Goal: Task Accomplishment & Management: Complete application form

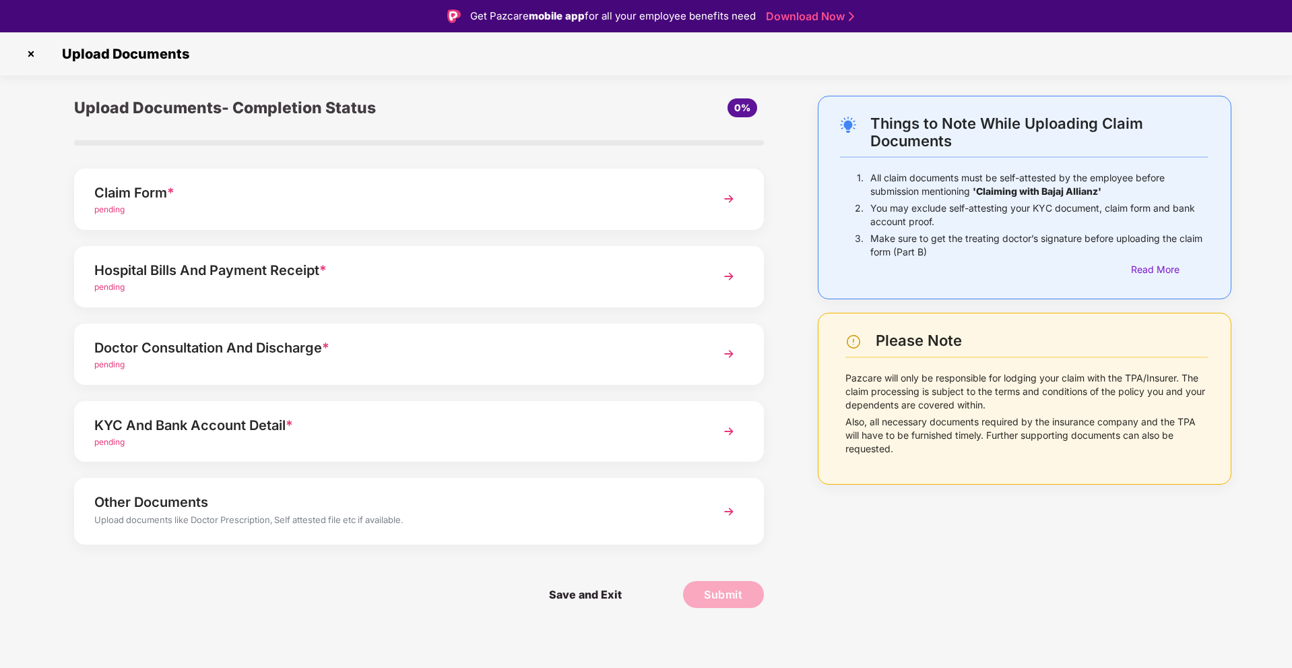
click at [286, 202] on div "Claim Form *" at bounding box center [391, 193] width 595 height 22
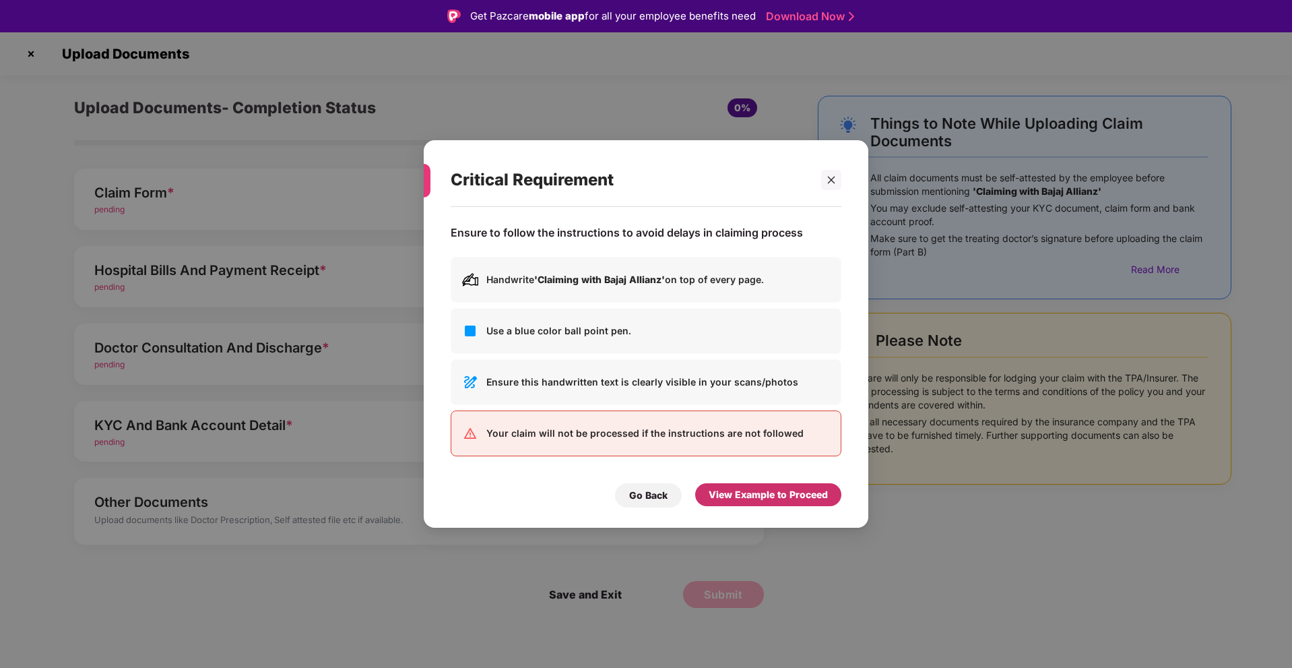
click at [767, 496] on div "View Example to Proceed" at bounding box center [768, 494] width 119 height 15
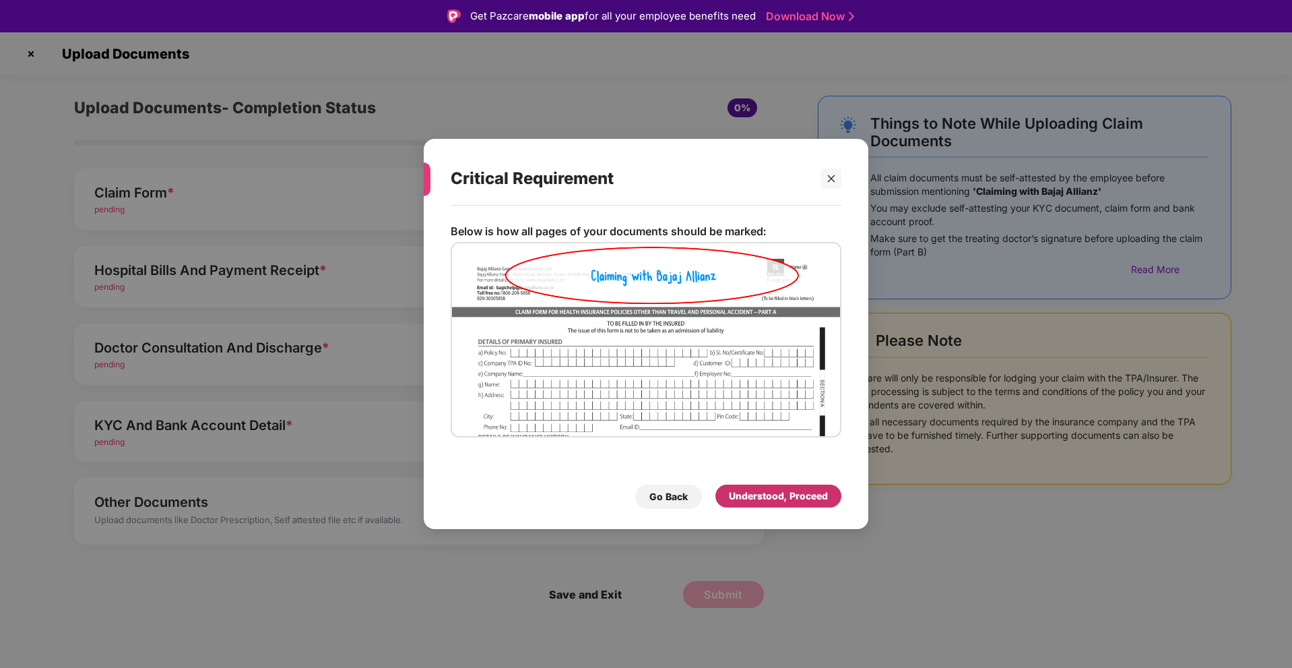
click at [767, 496] on div "Understood, Proceed" at bounding box center [778, 495] width 99 height 15
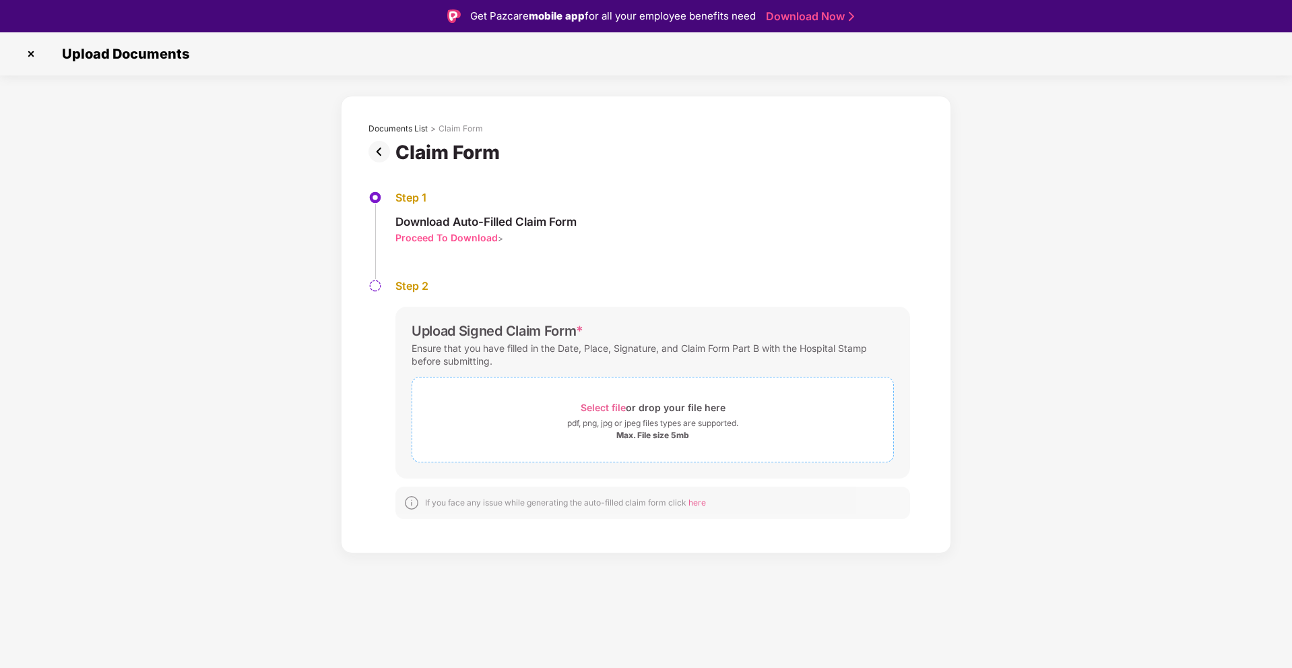
click at [597, 414] on div "Select file or drop your file here" at bounding box center [653, 407] width 145 height 18
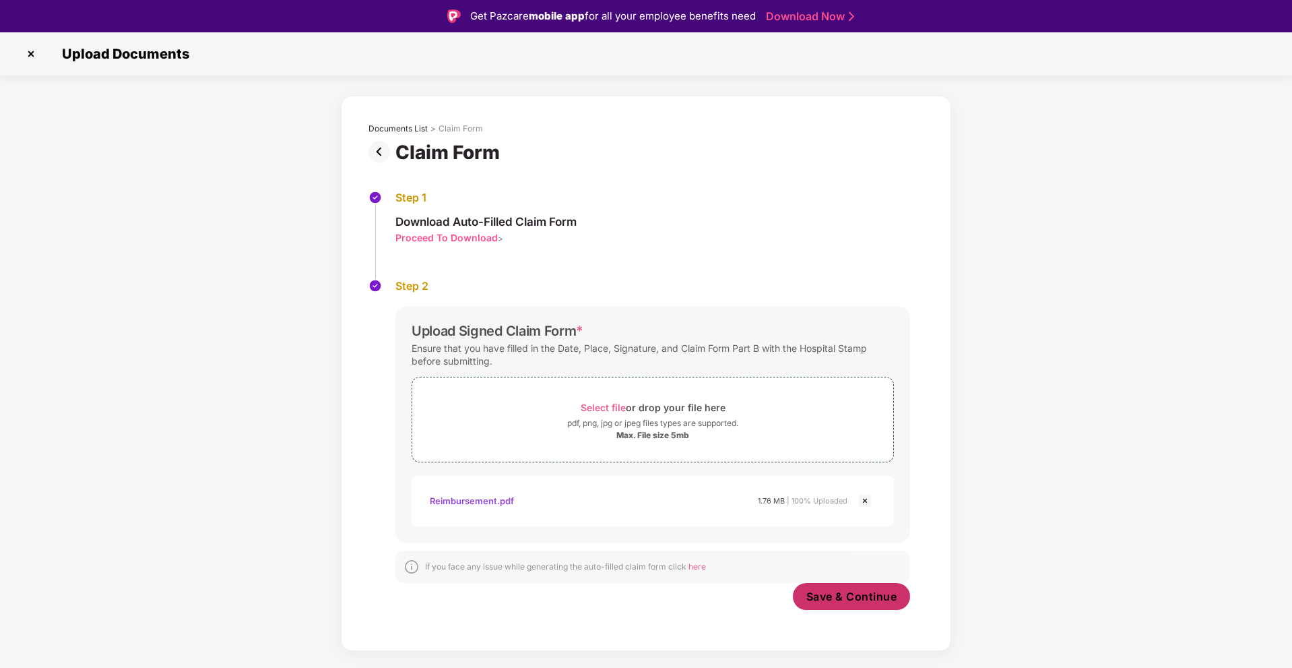
click at [826, 603] on span "Save & Continue" at bounding box center [851, 596] width 91 height 15
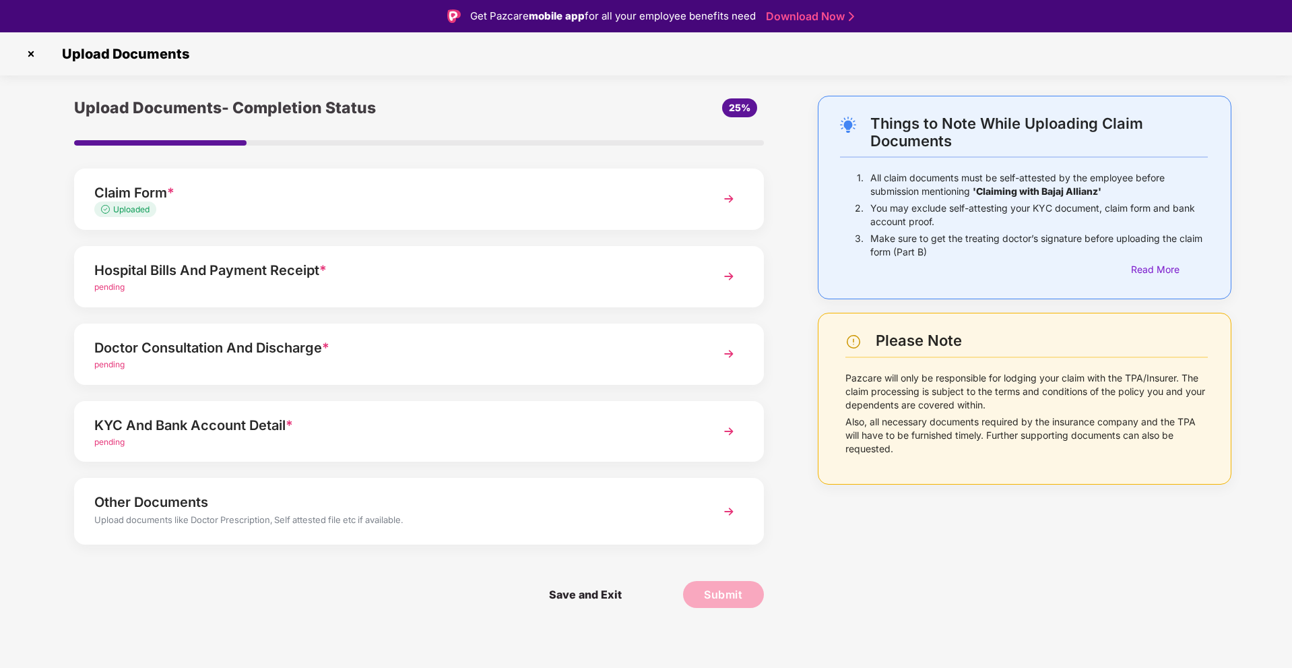
click at [248, 279] on div "Hospital Bills And Payment Receipt *" at bounding box center [391, 270] width 595 height 22
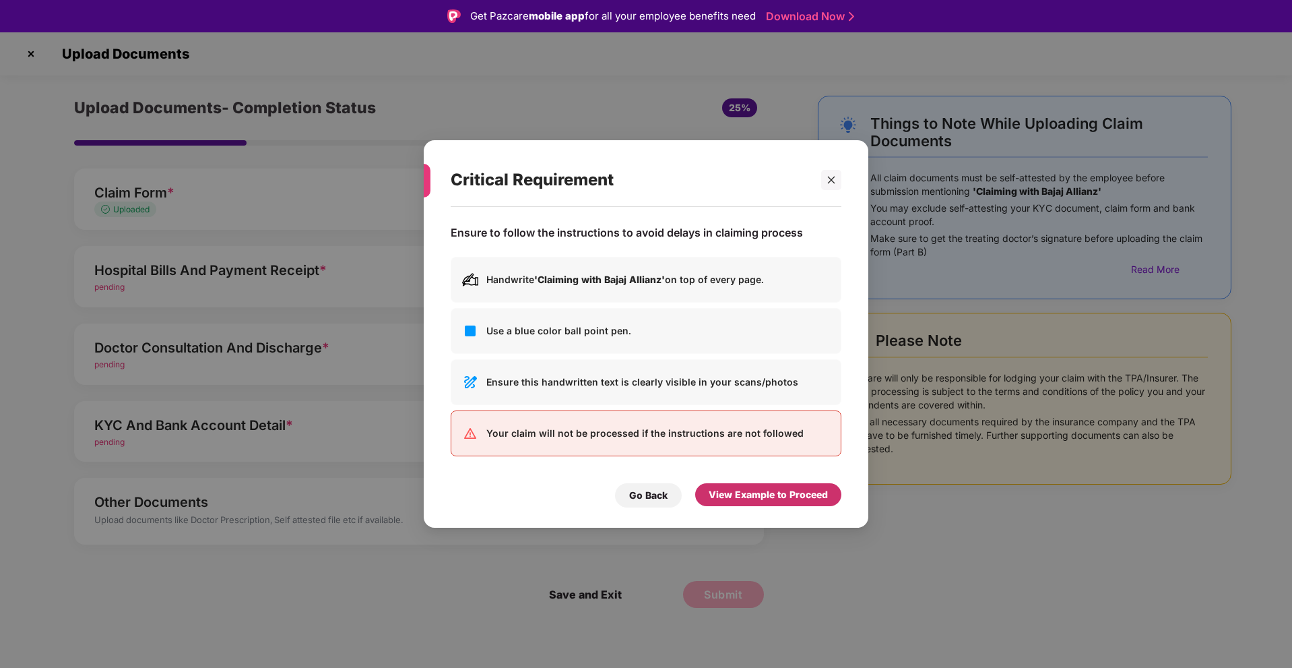
click at [769, 496] on div "View Example to Proceed" at bounding box center [768, 494] width 119 height 15
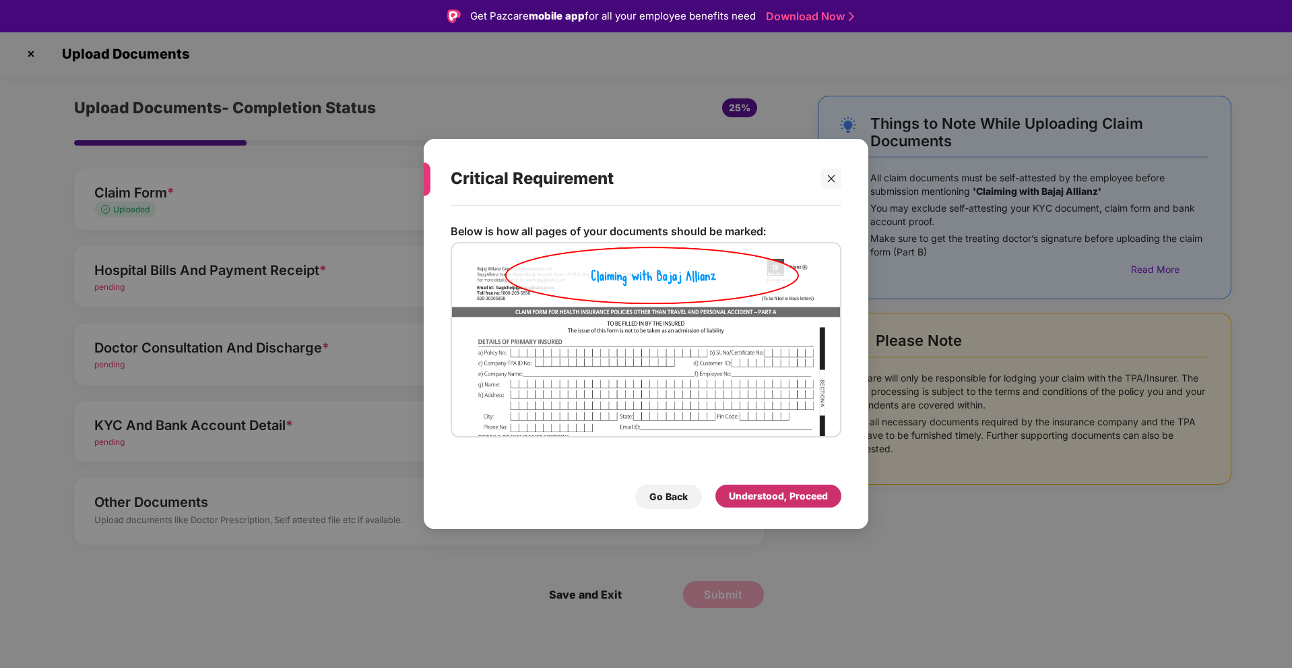
click at [763, 500] on div "Understood, Proceed" at bounding box center [778, 495] width 99 height 15
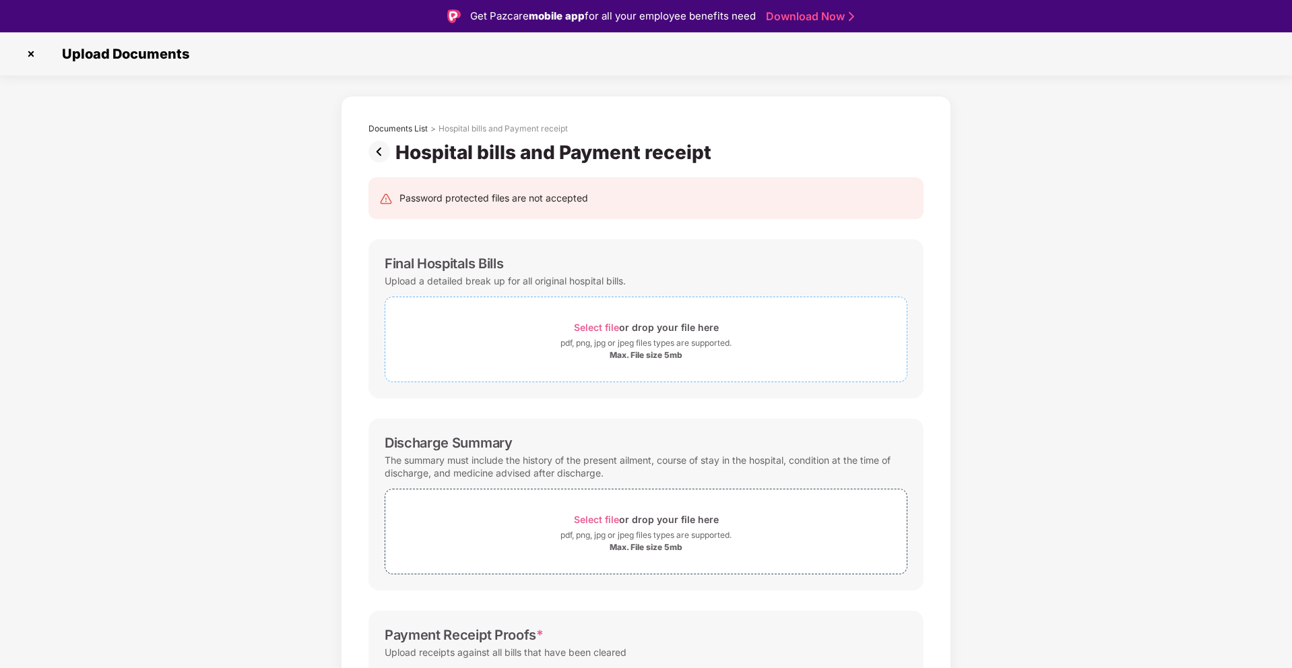
click at [599, 333] on span "Select file" at bounding box center [596, 326] width 45 height 11
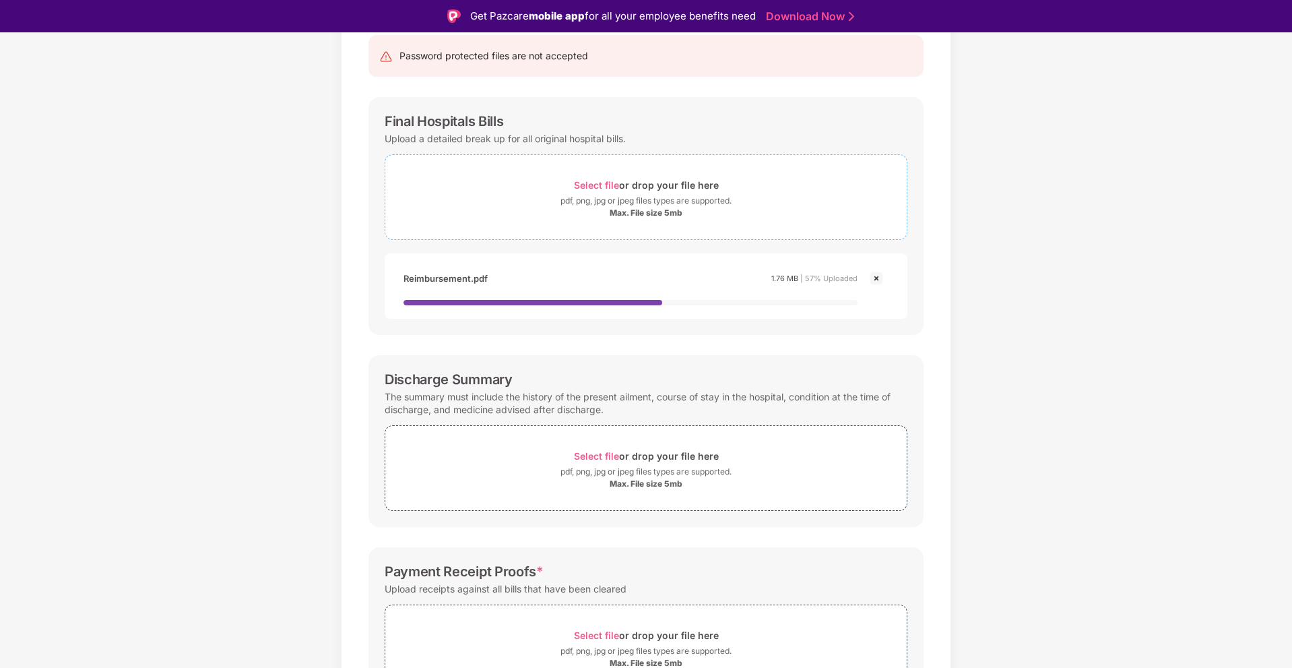
scroll to position [202, 0]
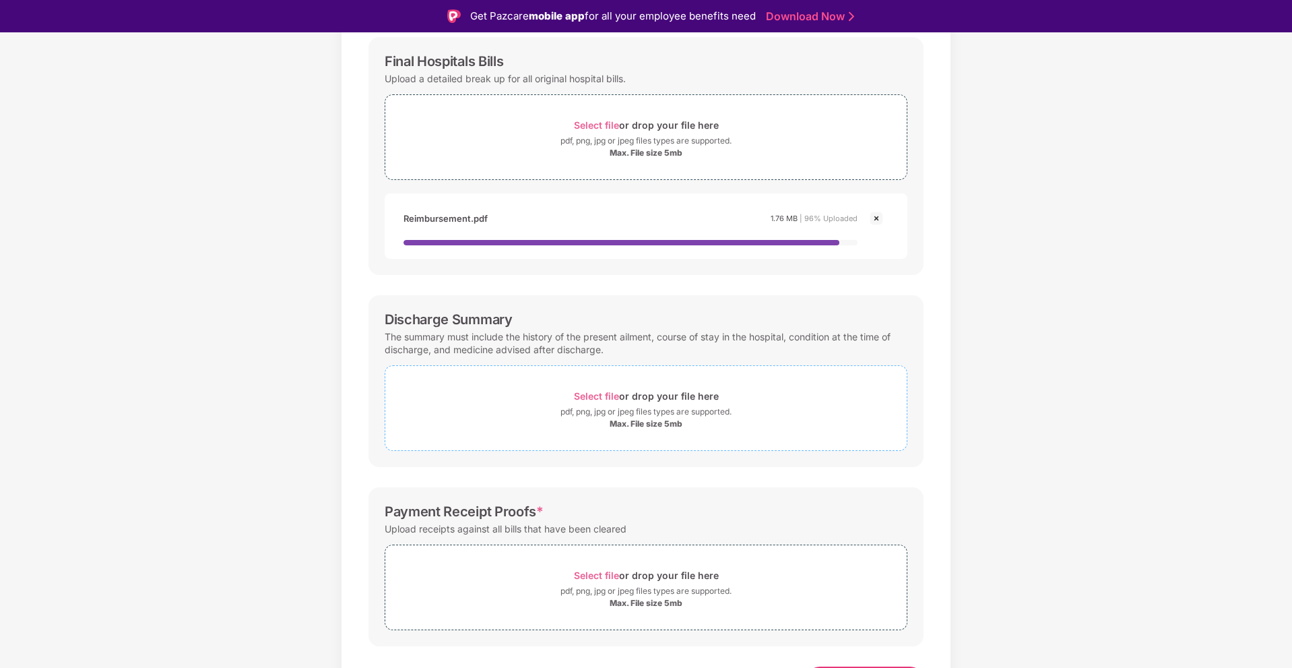
click at [604, 413] on div "pdf, png, jpg or jpeg files types are supported." at bounding box center [645, 411] width 171 height 13
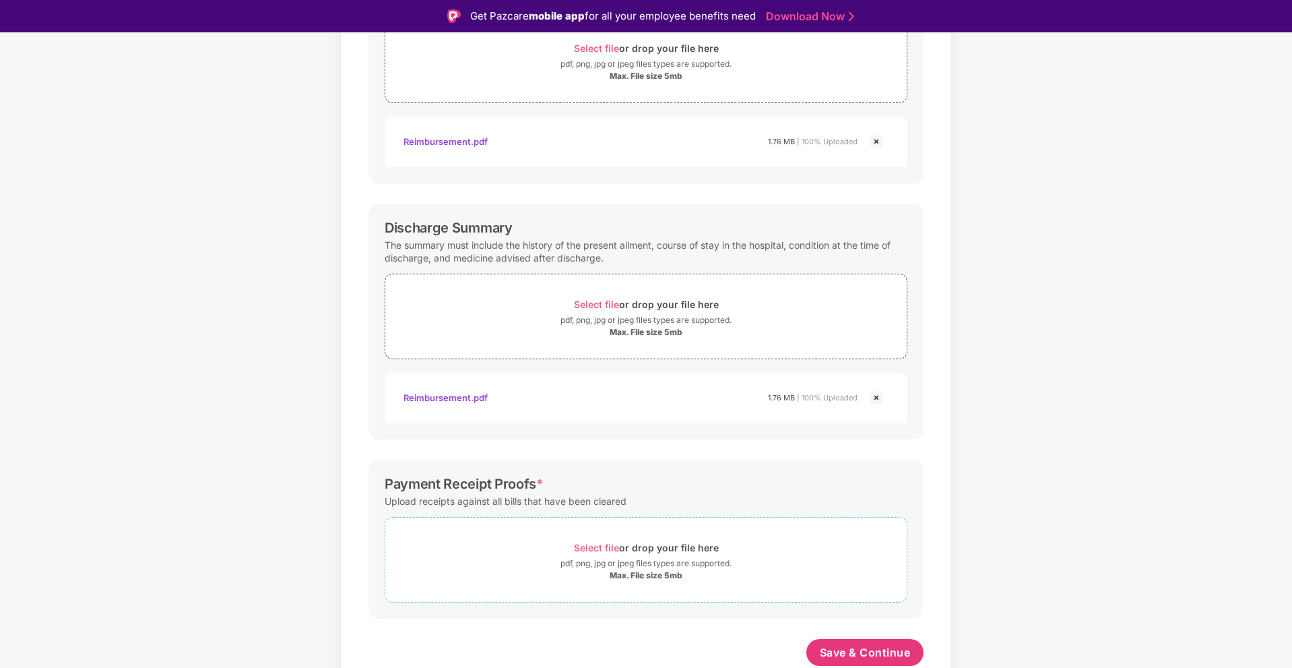
click at [638, 548] on div "Select file or drop your file here" at bounding box center [646, 547] width 145 height 18
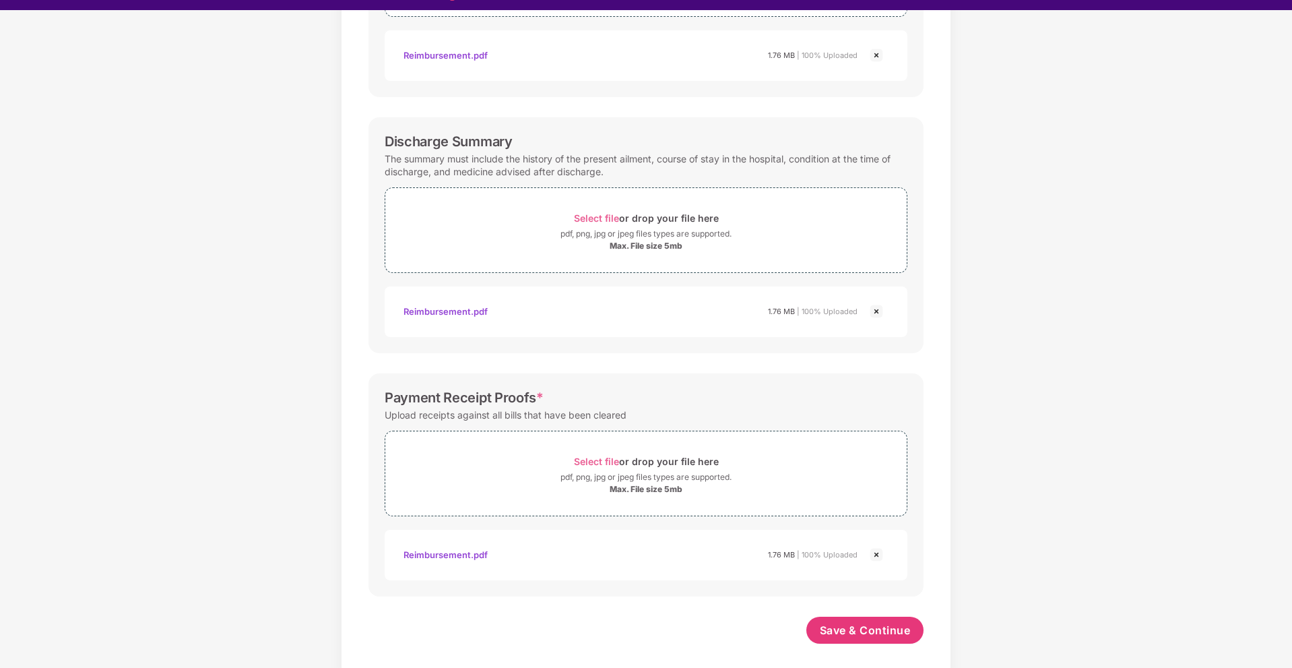
scroll to position [32, 0]
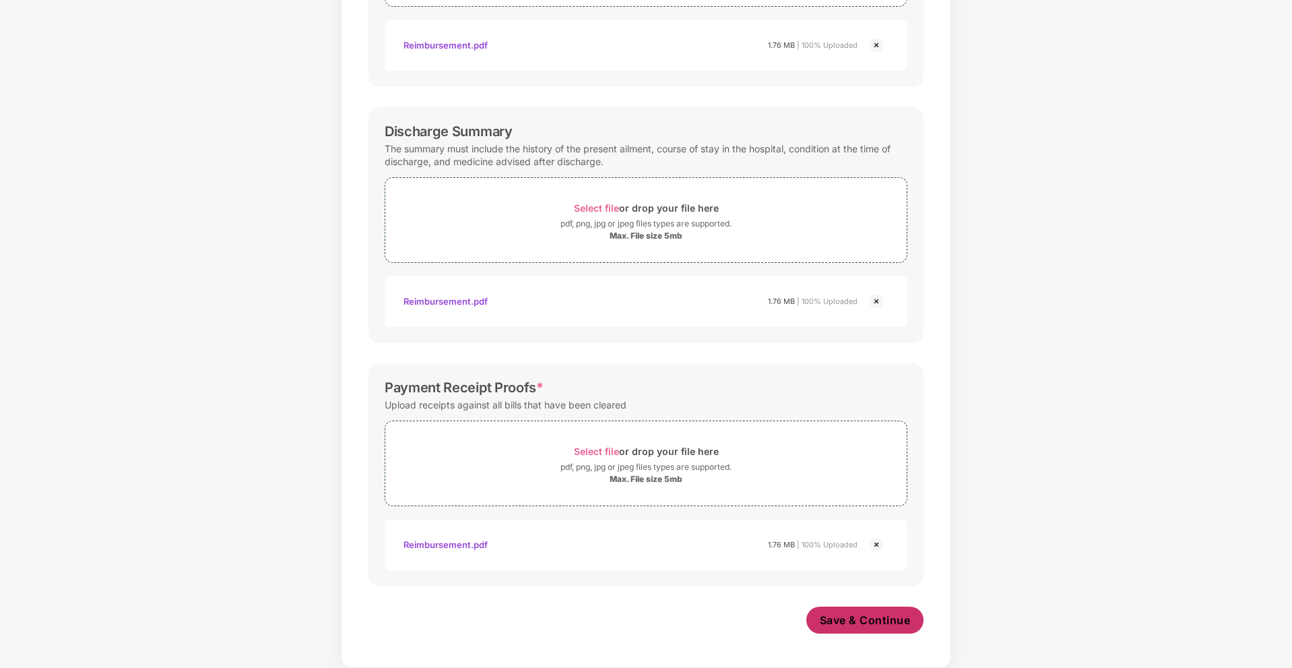
click at [862, 614] on span "Save & Continue" at bounding box center [865, 619] width 91 height 15
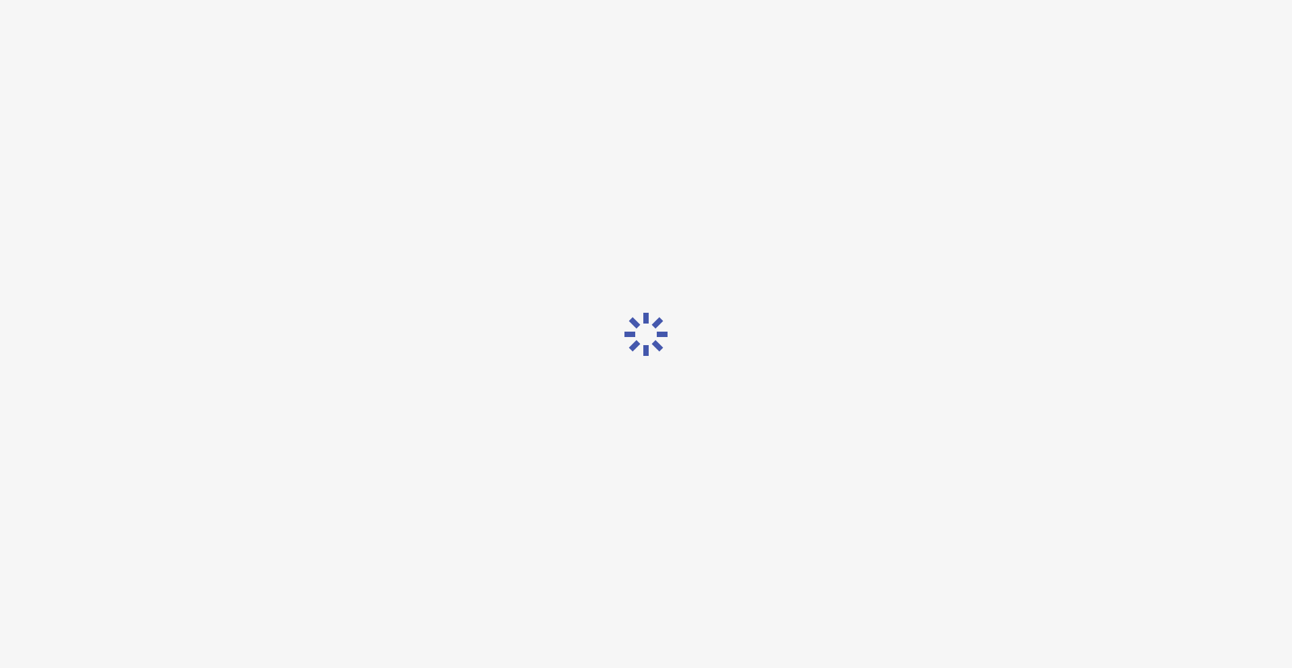
scroll to position [0, 0]
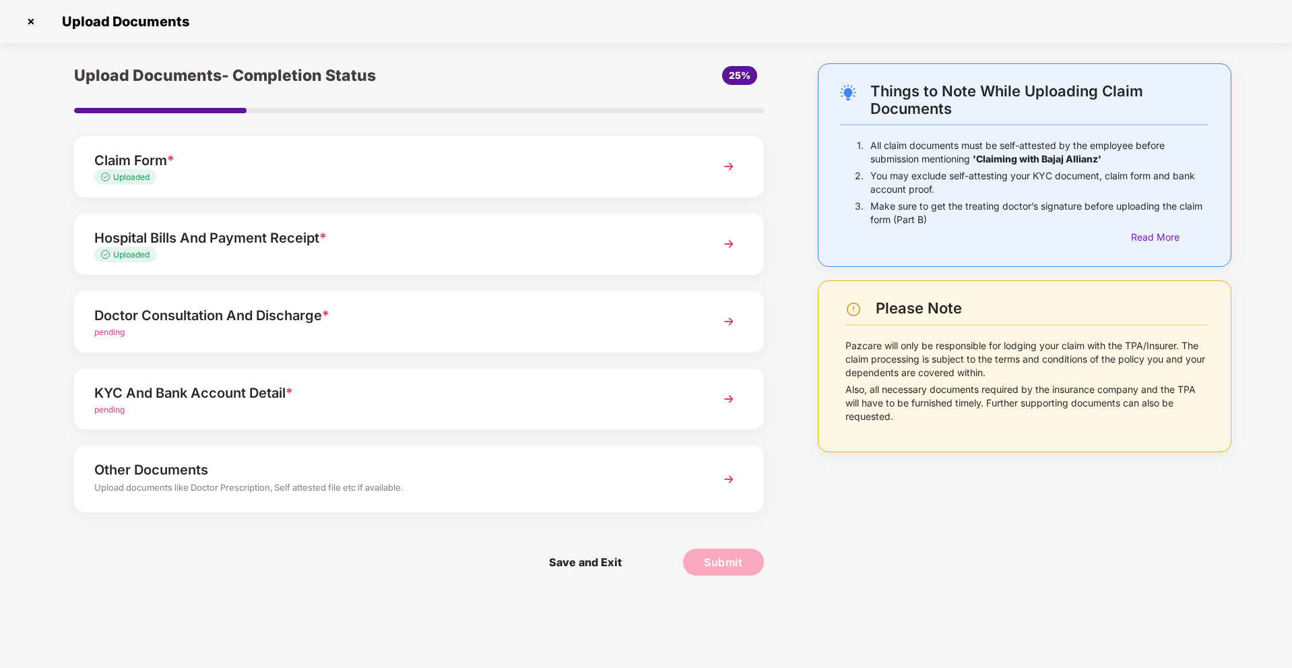
click at [344, 320] on div "Doctor Consultation And Discharge *" at bounding box center [391, 315] width 595 height 22
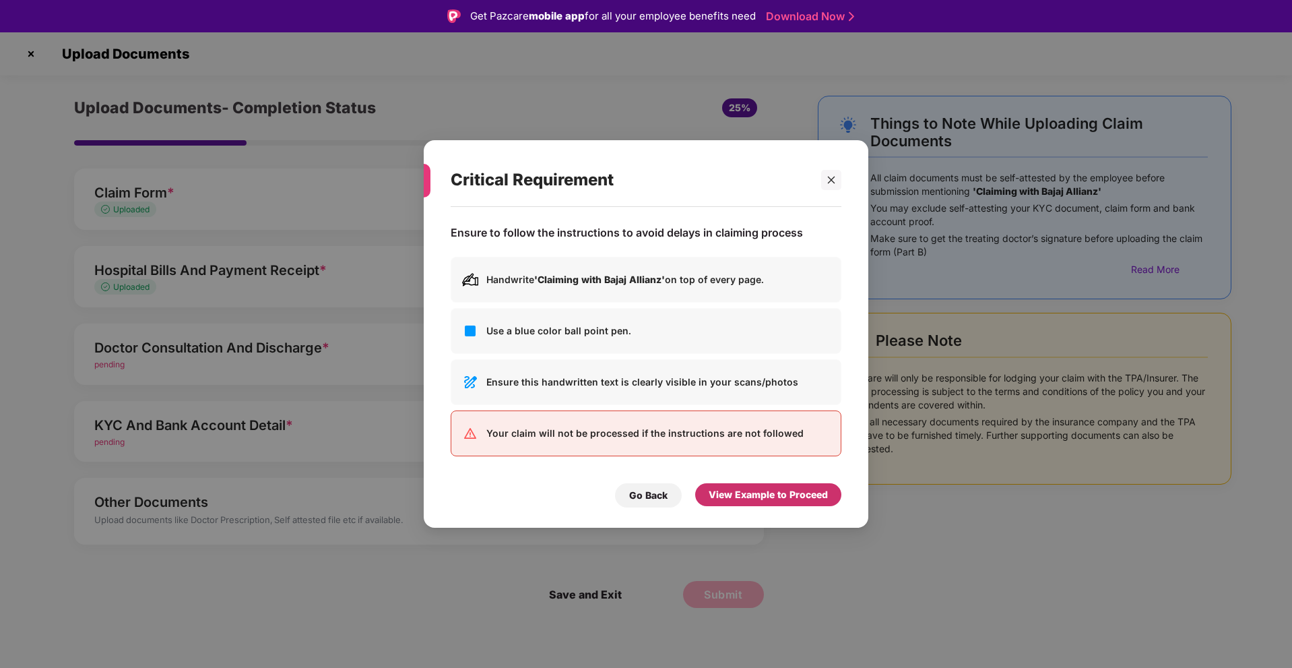
click at [752, 488] on div "View Example to Proceed" at bounding box center [768, 494] width 119 height 15
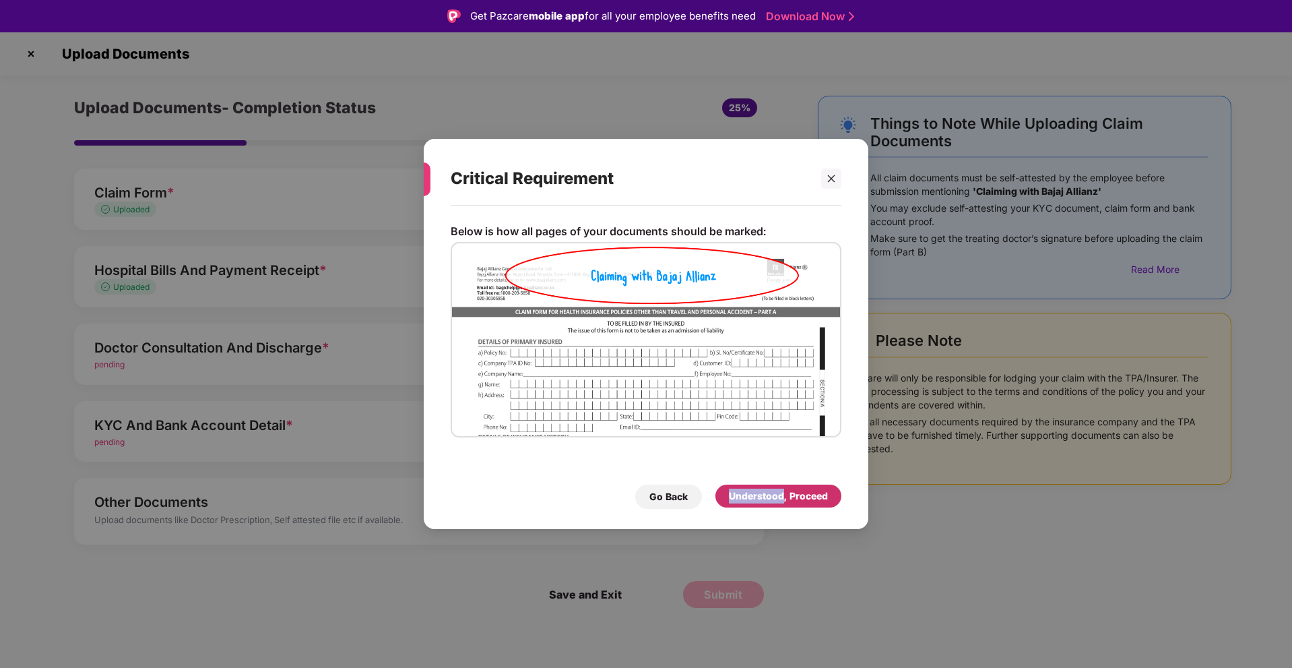
click at [752, 488] on div "Understood, Proceed" at bounding box center [778, 495] width 99 height 15
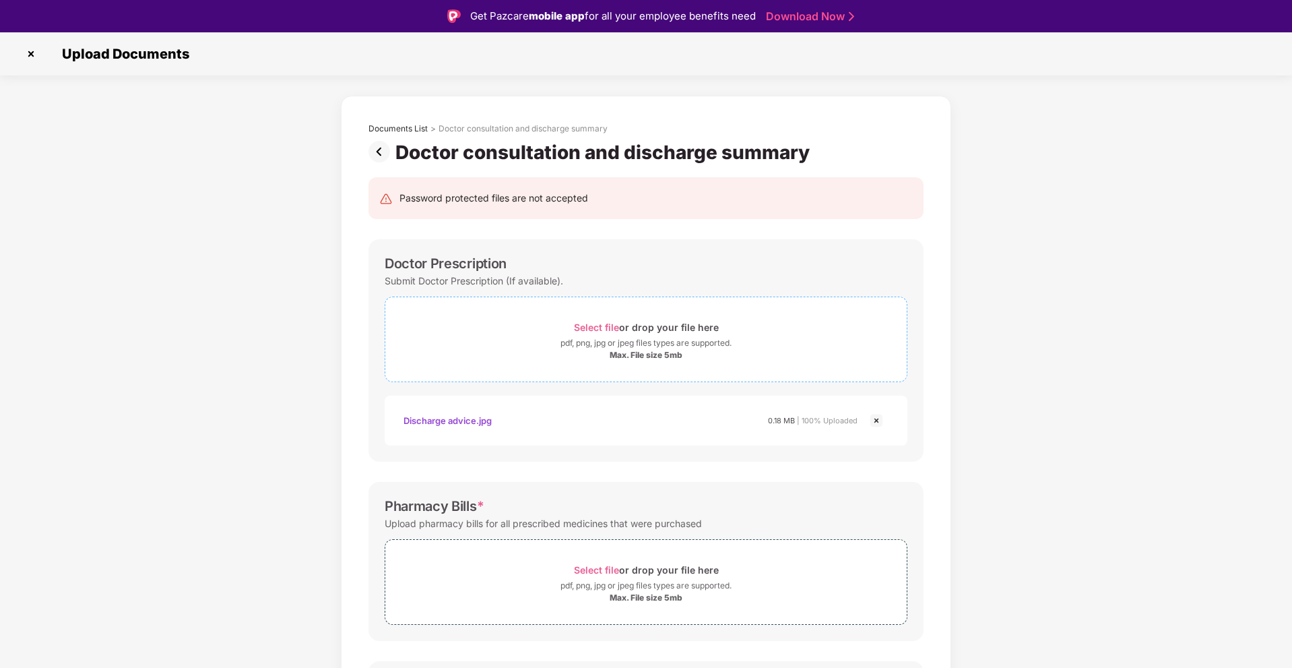
click at [625, 333] on div "Select file or drop your file here" at bounding box center [646, 327] width 145 height 18
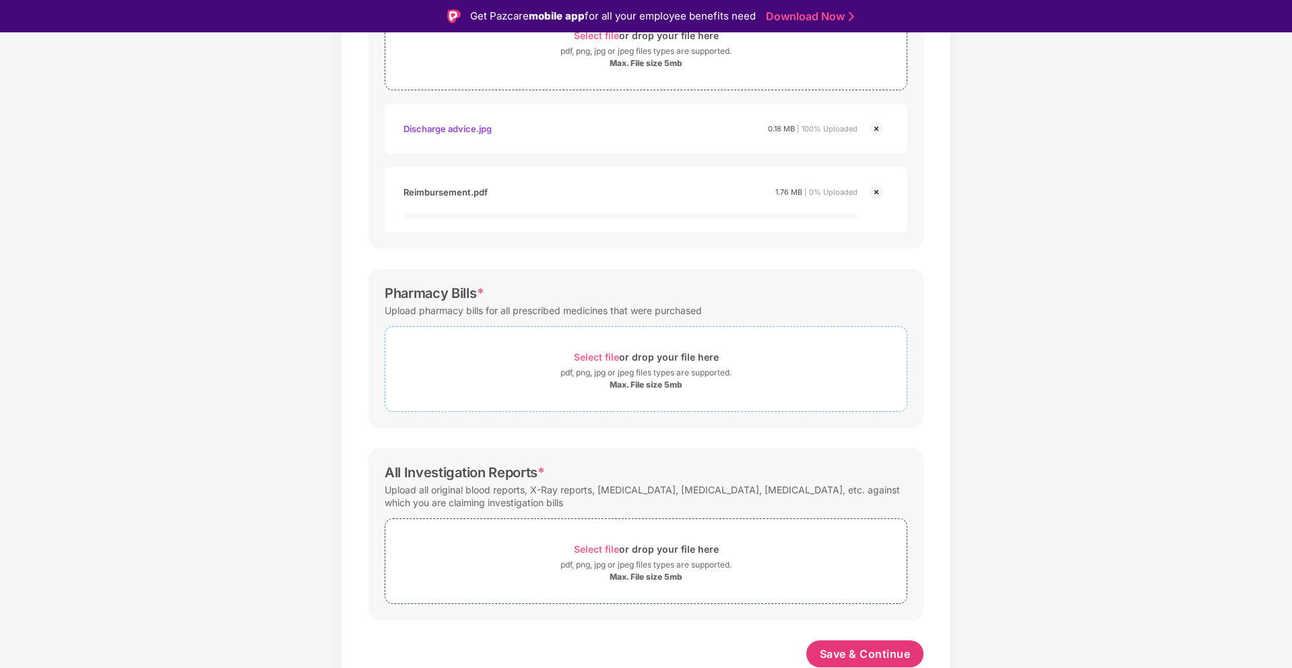
scroll to position [293, 0]
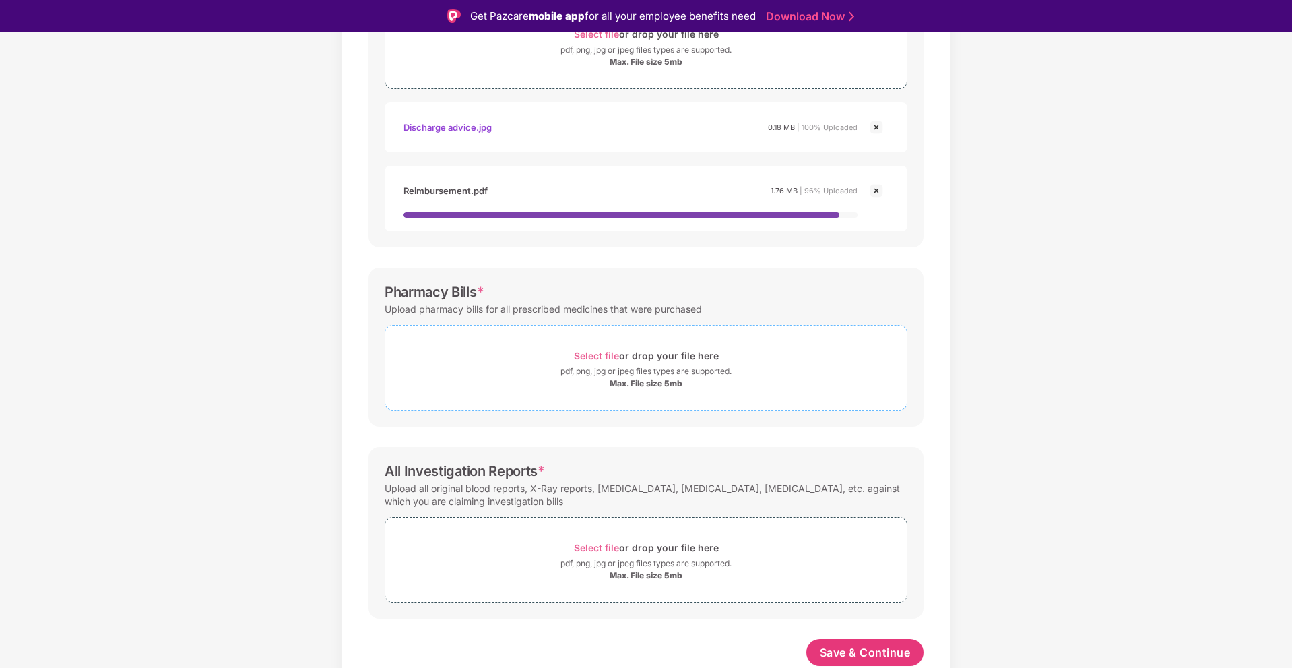
click at [576, 367] on div "pdf, png, jpg or jpeg files types are supported." at bounding box center [645, 370] width 171 height 13
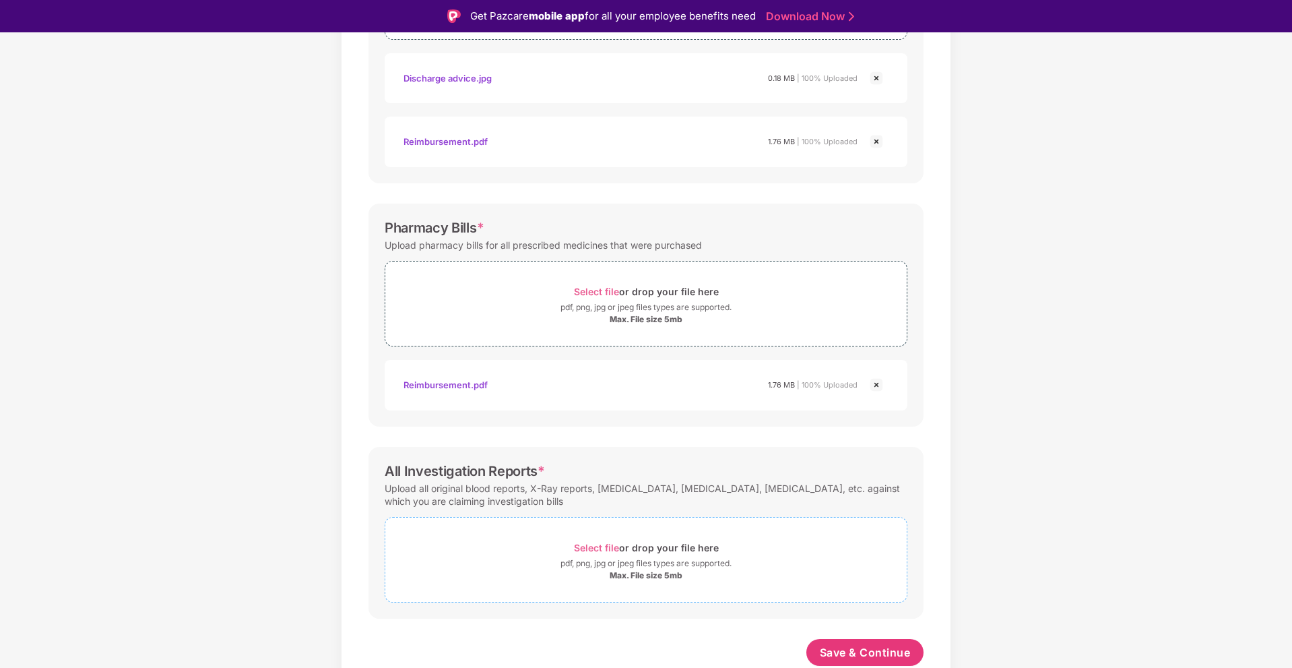
click at [547, 575] on div "Max. File size 5mb" at bounding box center [645, 575] width 521 height 11
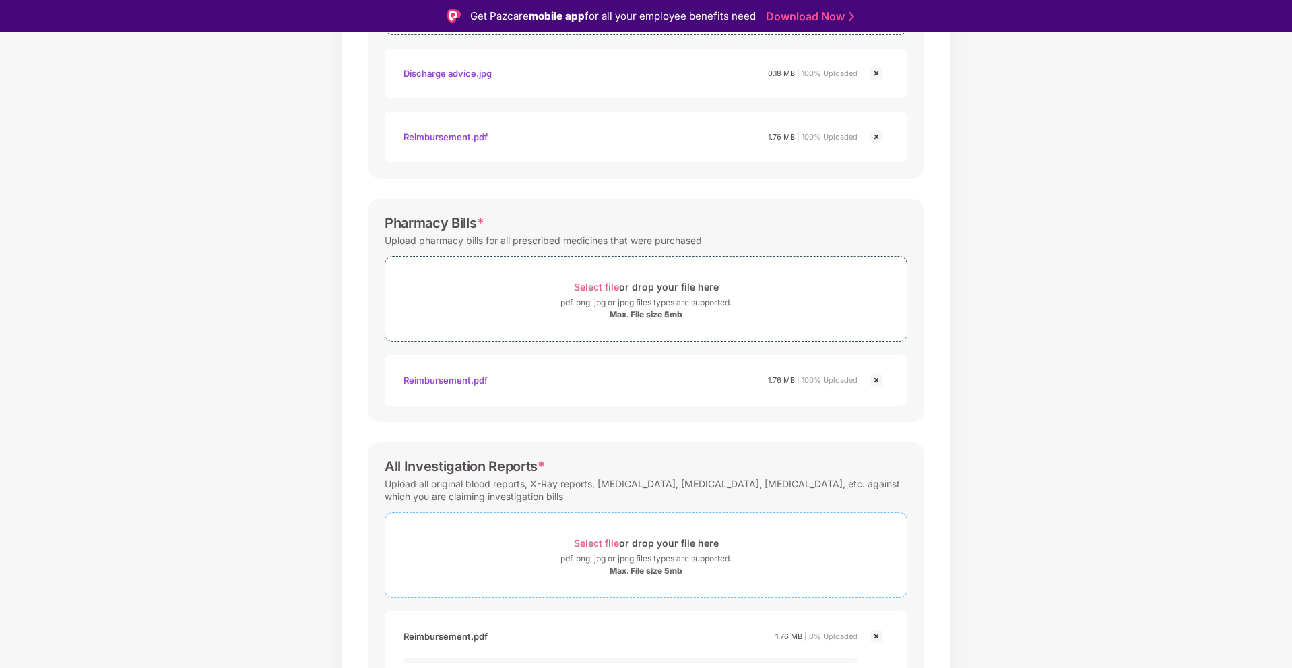
click at [450, 162] on div "Reimbursement.pdf 1.76 MB | 100% Uploaded" at bounding box center [646, 137] width 523 height 51
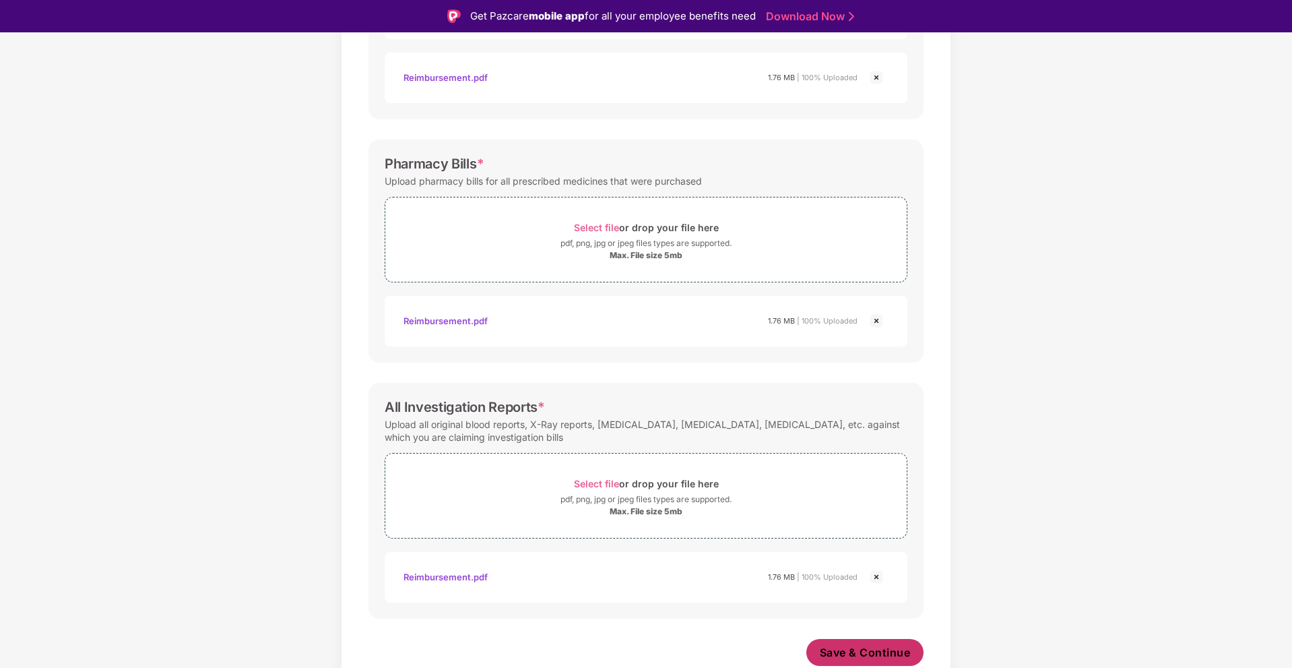
scroll to position [406, 0]
click at [857, 655] on span "Save & Continue" at bounding box center [865, 652] width 91 height 15
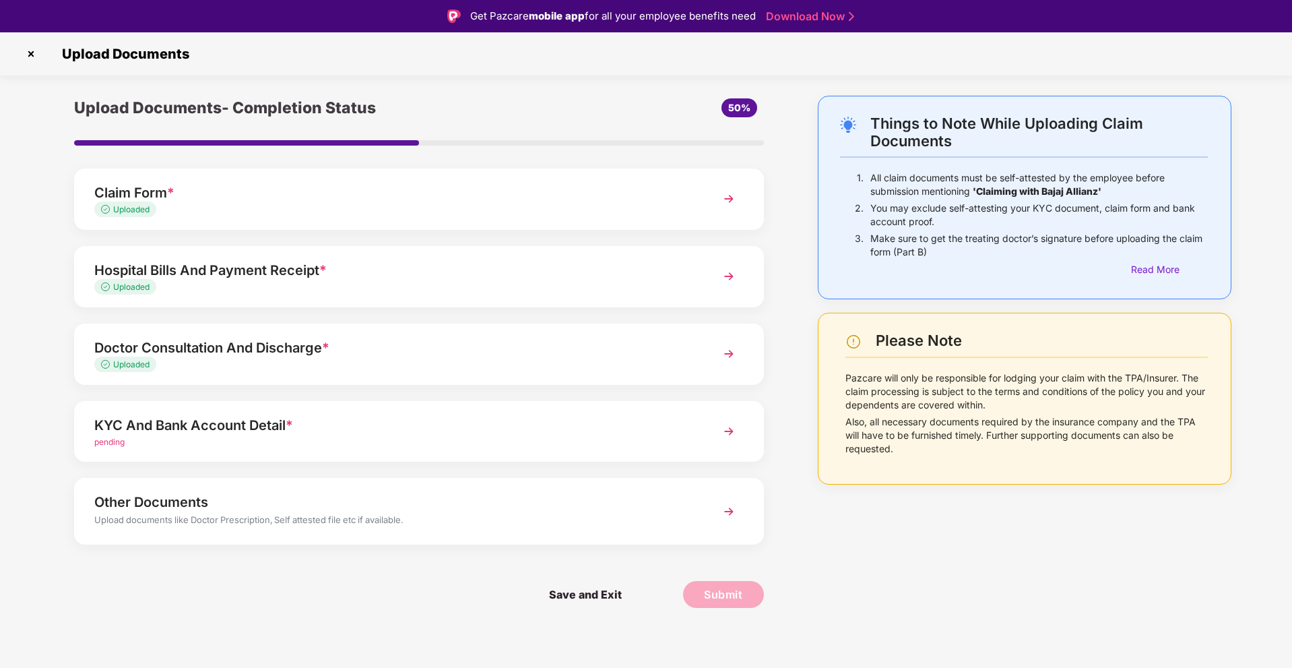
click at [239, 447] on div "pending" at bounding box center [391, 442] width 595 height 13
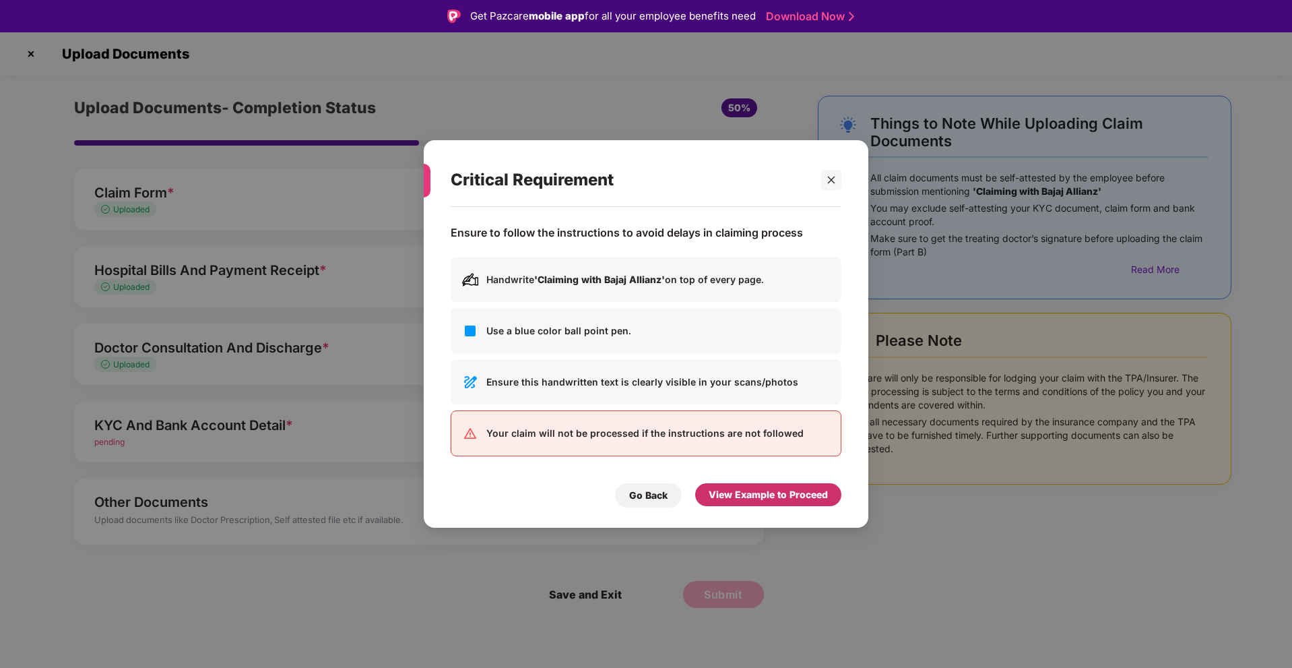
click at [734, 490] on div "View Example to Proceed" at bounding box center [768, 494] width 119 height 15
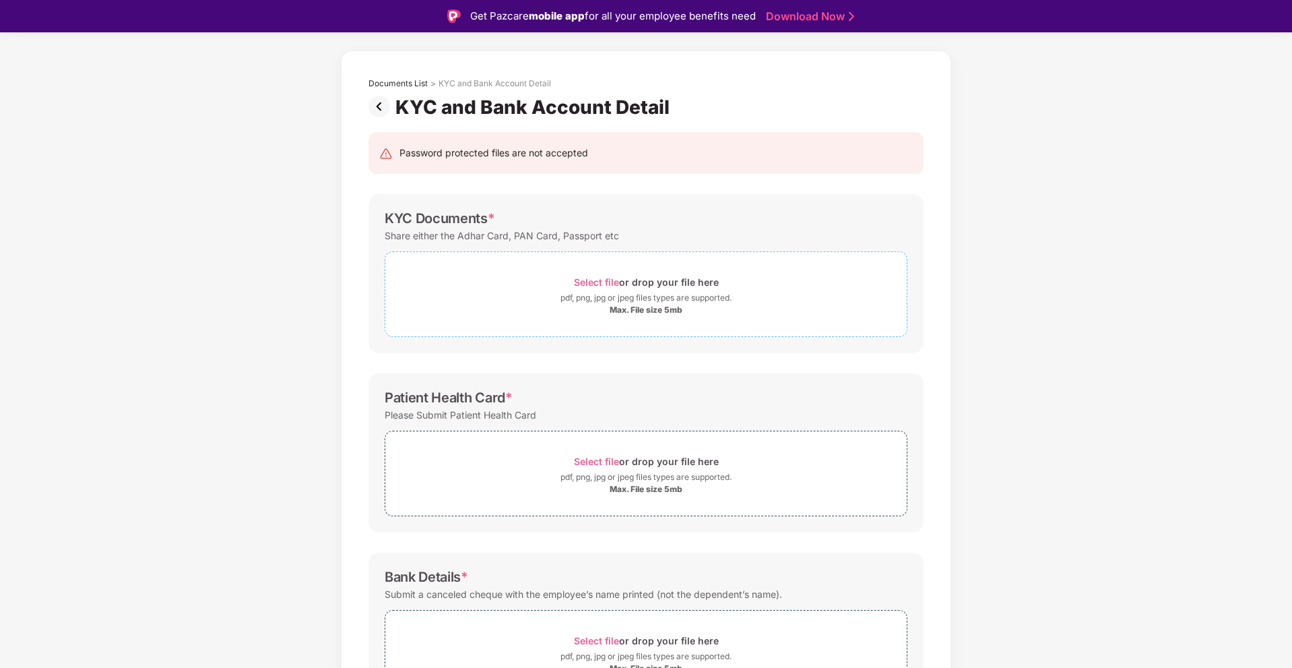
scroll to position [135, 0]
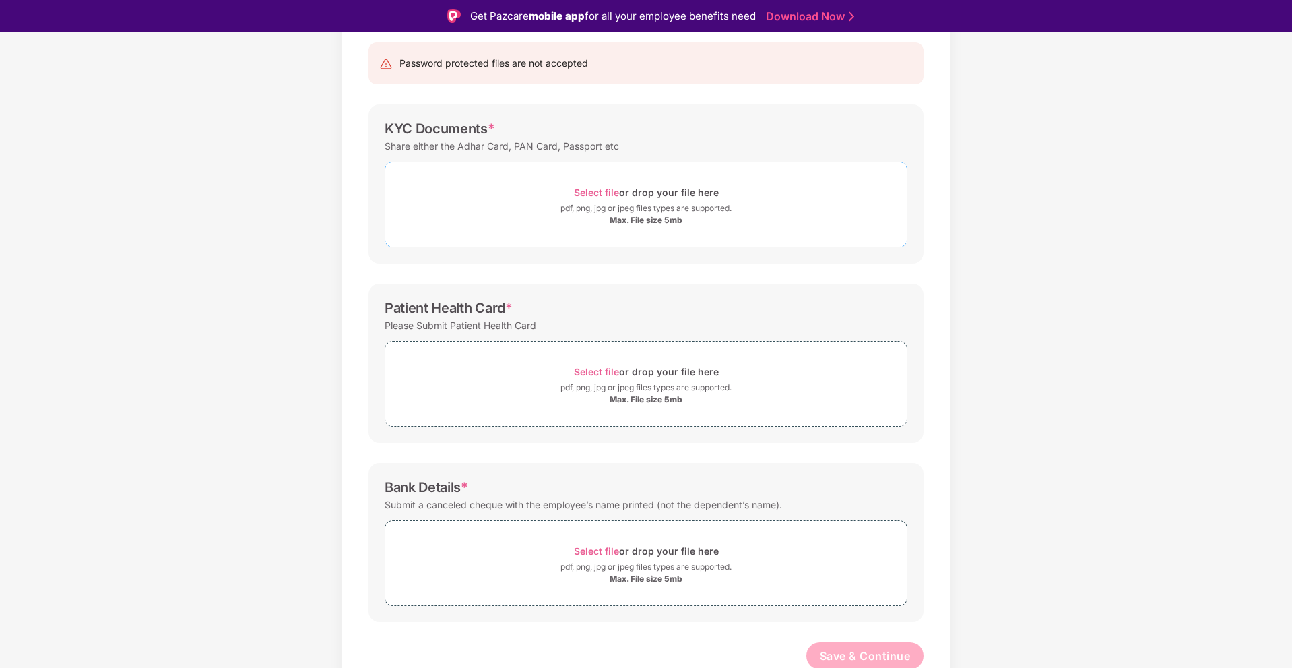
click at [616, 215] on div "Max. File size 5mb" at bounding box center [646, 220] width 73 height 11
click at [628, 208] on div "pdf, png, jpg or jpeg files types are supported." at bounding box center [645, 207] width 171 height 13
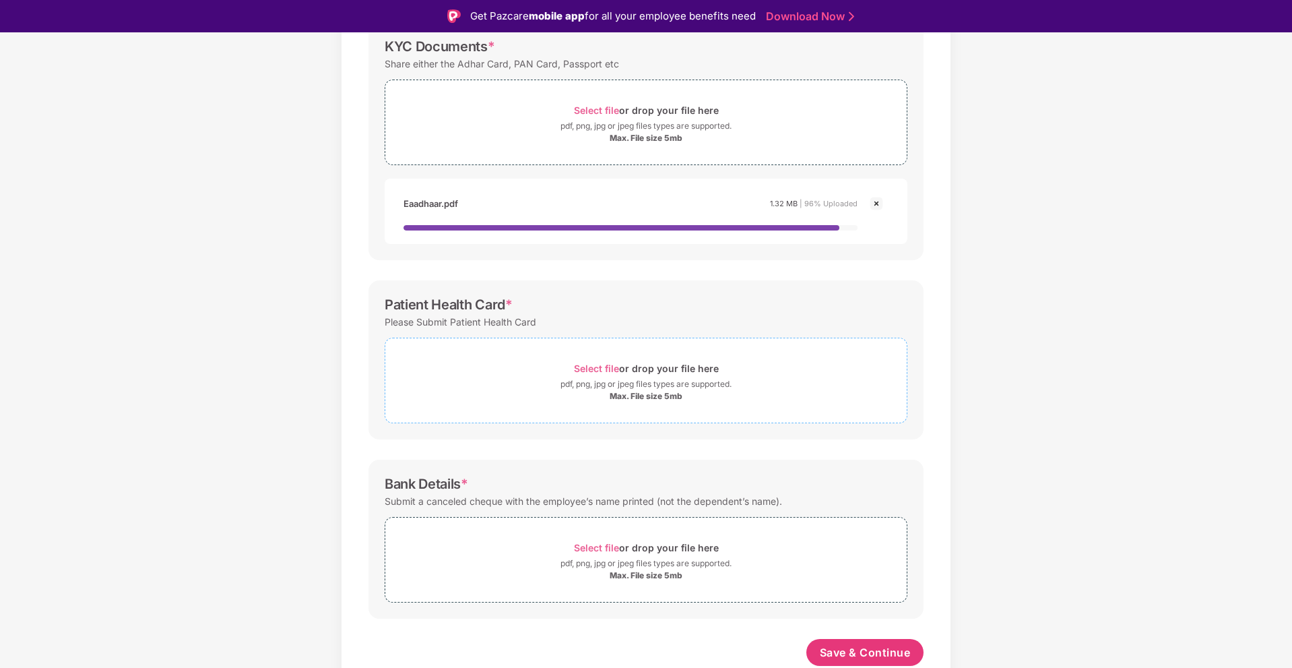
click at [618, 391] on div "Max. File size 5mb" at bounding box center [646, 396] width 73 height 11
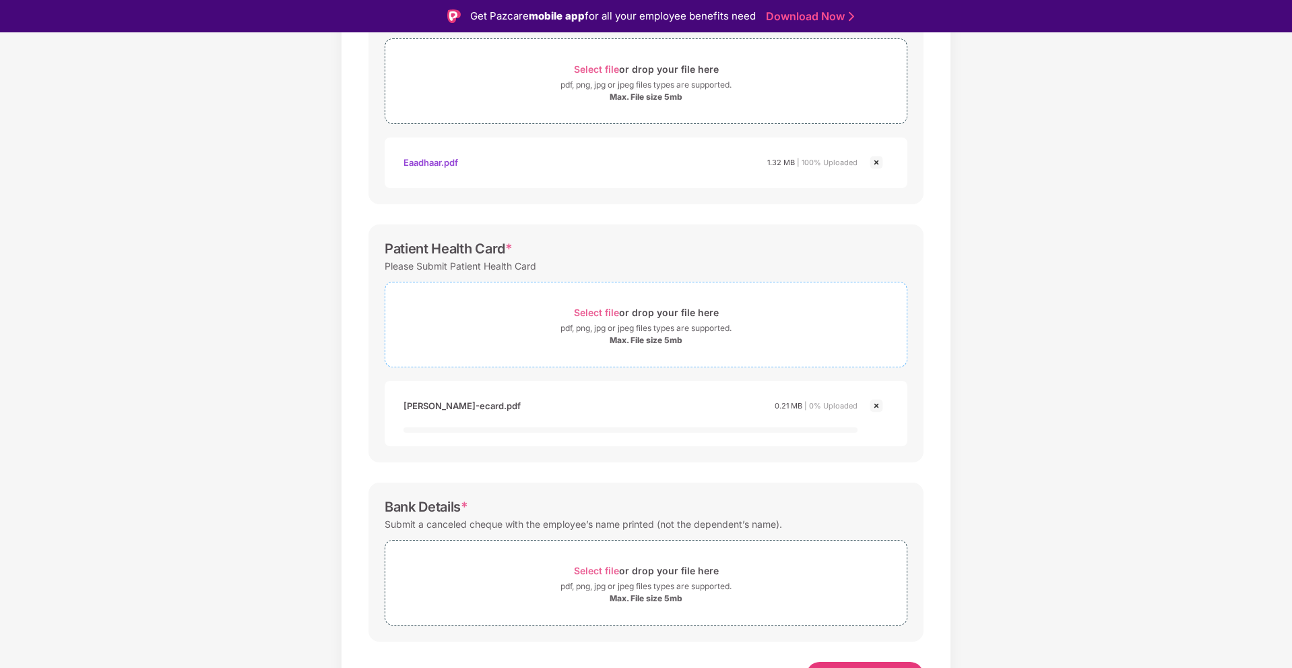
scroll to position [281, 0]
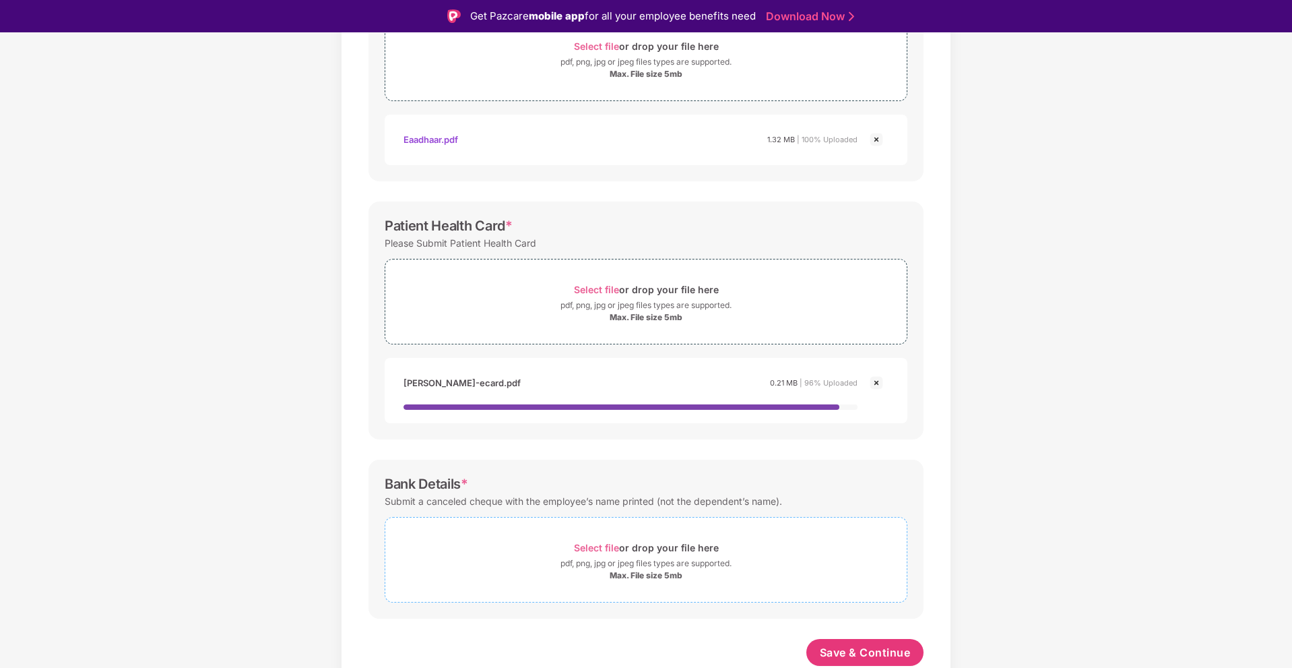
click at [682, 561] on div "pdf, png, jpg or jpeg files types are supported." at bounding box center [645, 562] width 171 height 13
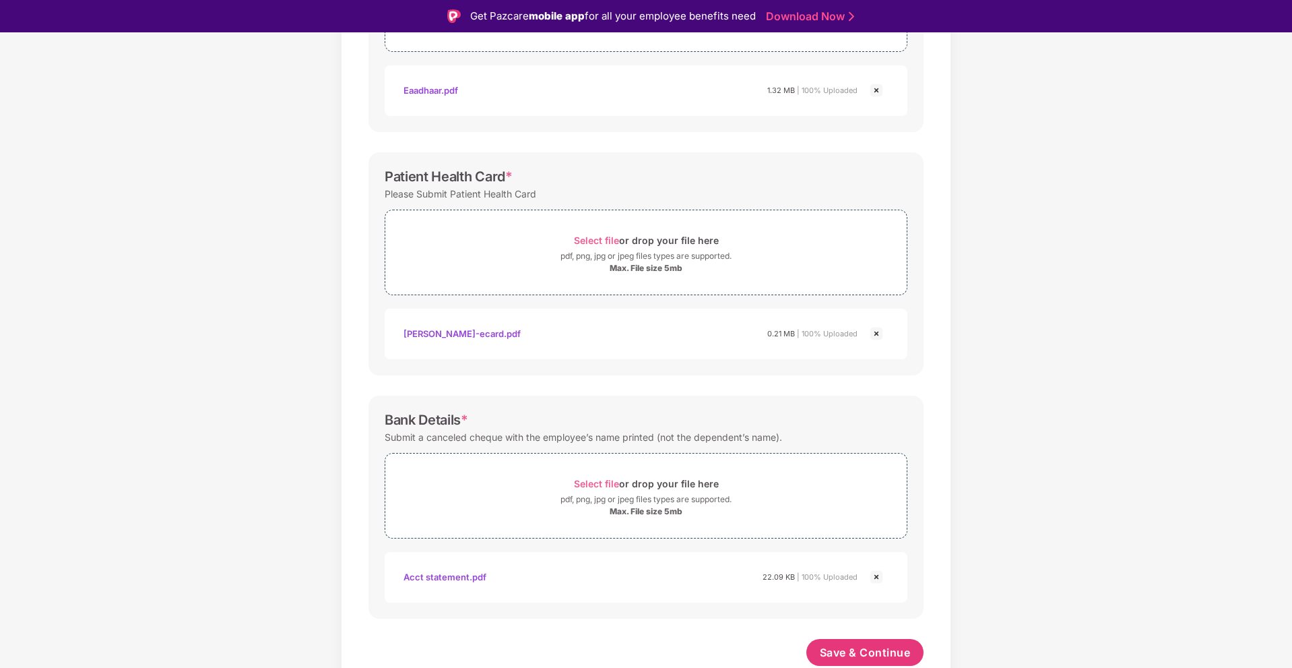
scroll to position [330, 0]
click at [889, 645] on span "Save & Continue" at bounding box center [865, 652] width 91 height 15
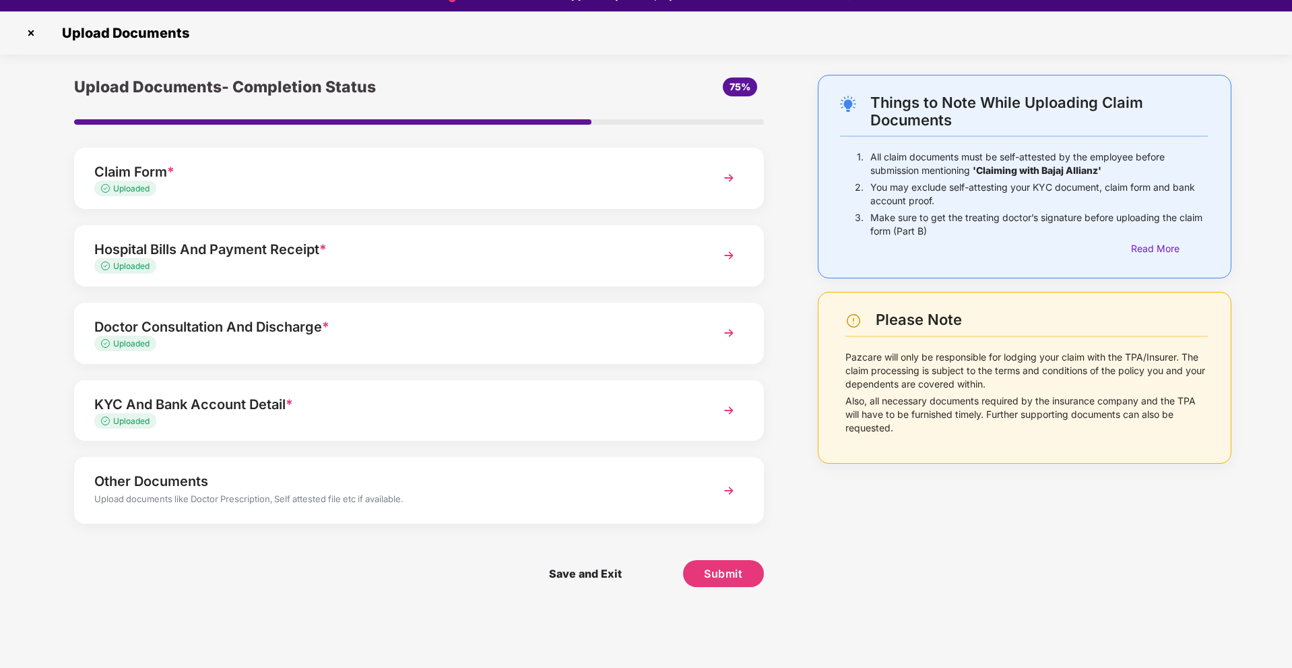
scroll to position [32, 0]
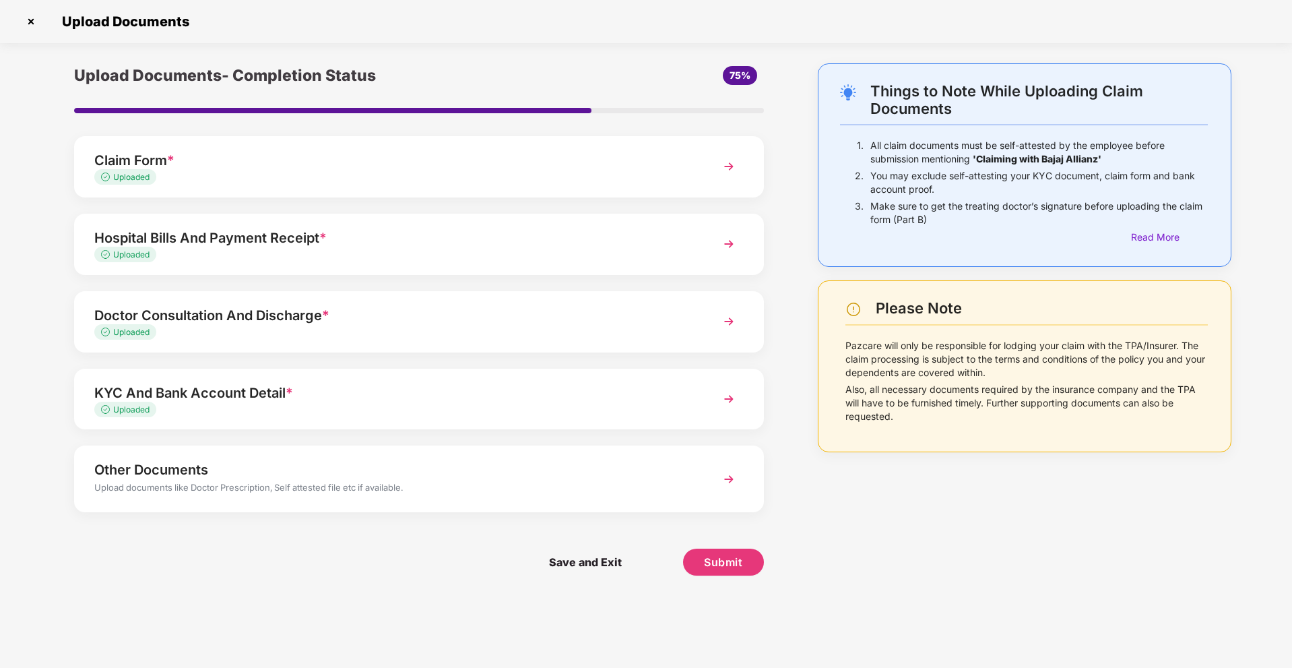
click at [275, 491] on div "Upload documents like Doctor Prescription, Self attested file etc if available." at bounding box center [391, 489] width 595 height 18
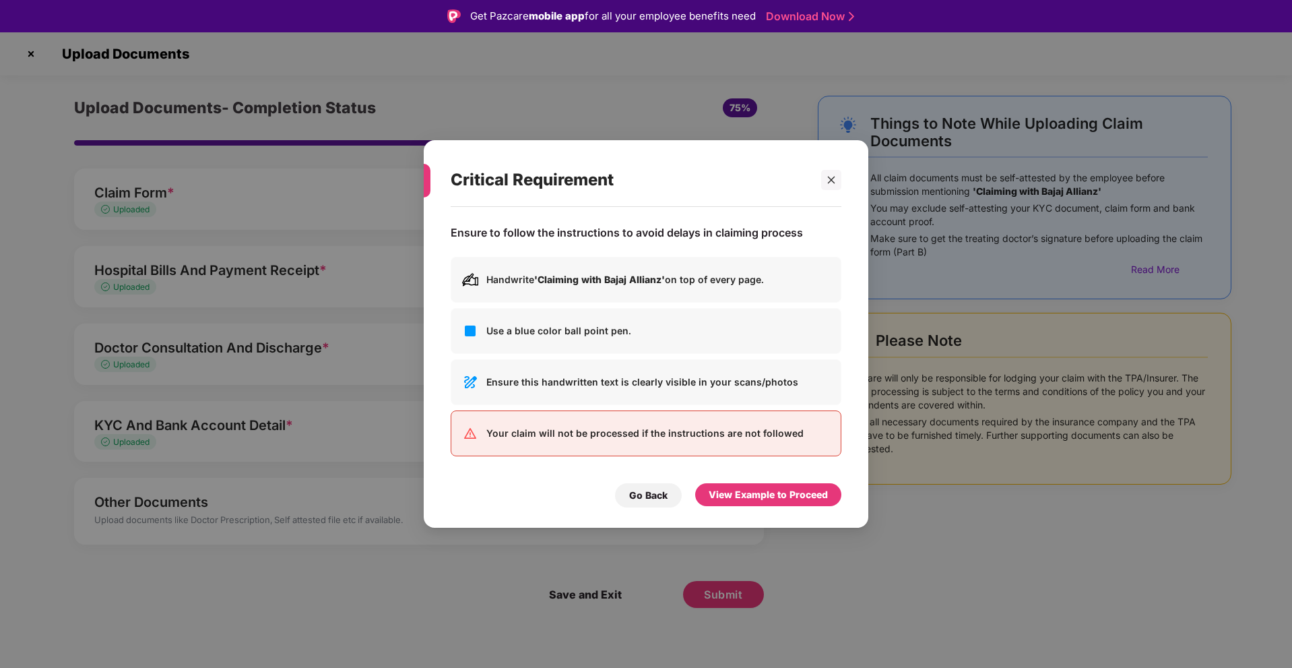
click at [748, 487] on div "View Example to Proceed" at bounding box center [768, 494] width 119 height 15
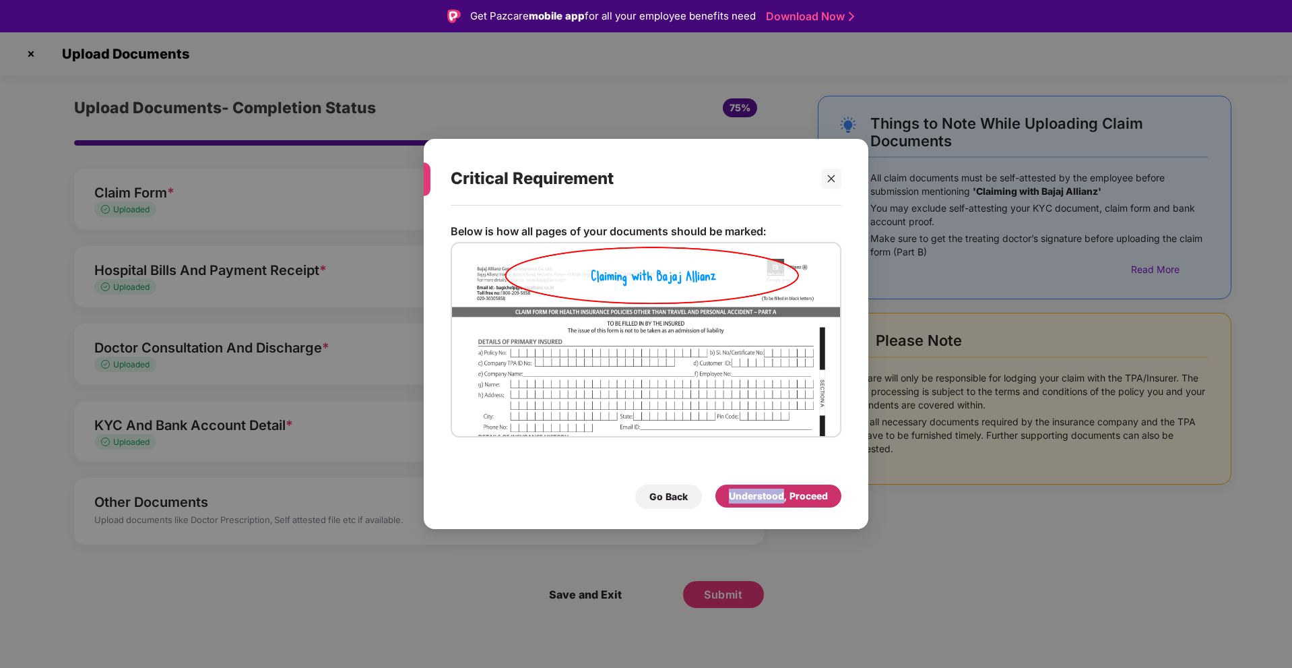
click at [748, 487] on div "Understood, Proceed" at bounding box center [778, 495] width 126 height 23
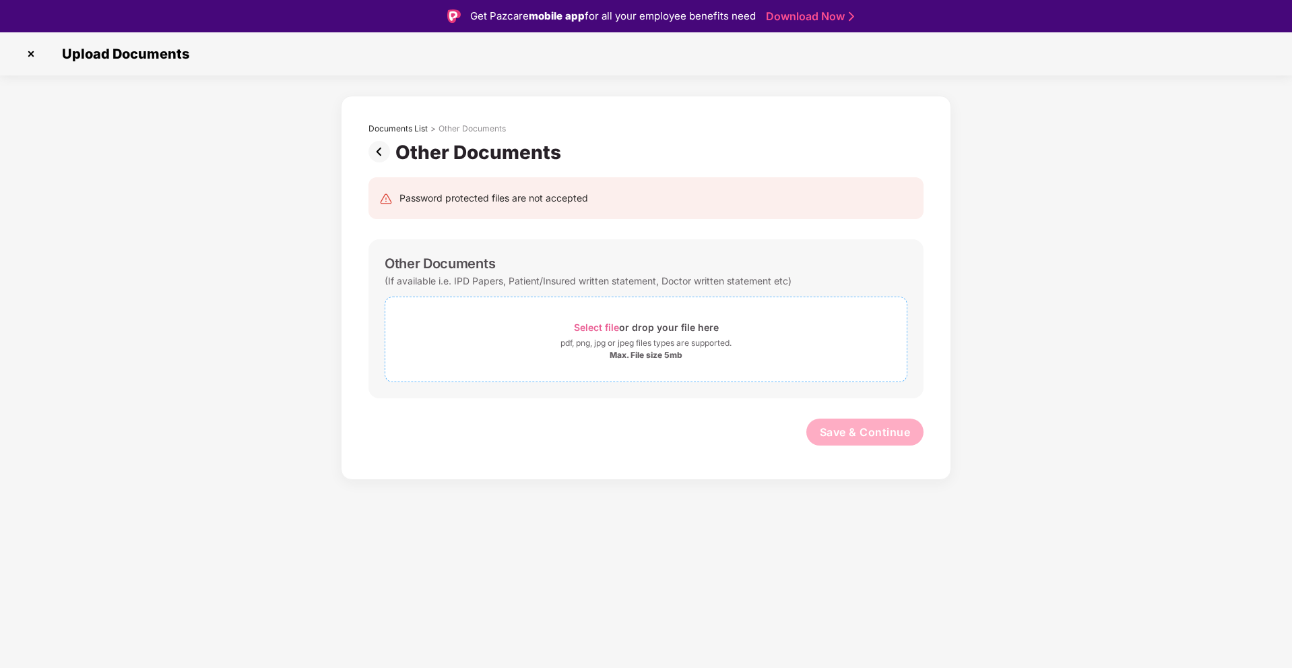
click at [655, 352] on div "Max. File size 5mb" at bounding box center [646, 355] width 73 height 11
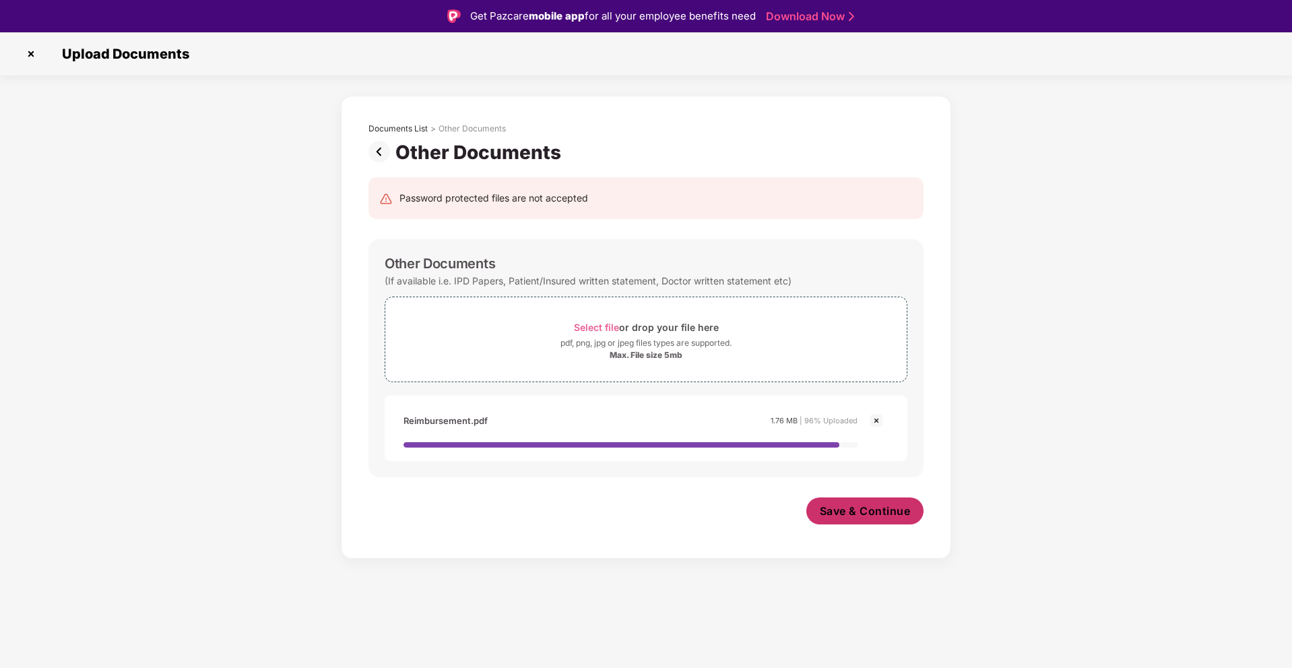
click at [897, 507] on span "Save & Continue" at bounding box center [865, 510] width 91 height 15
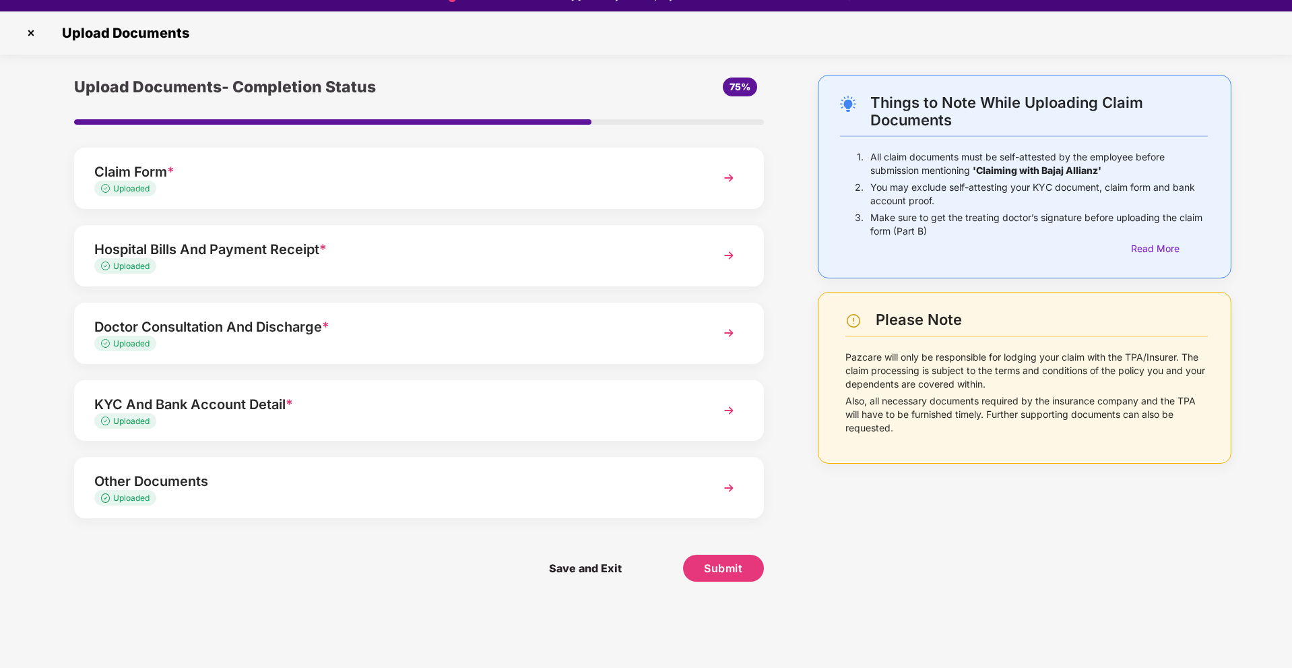
scroll to position [32, 0]
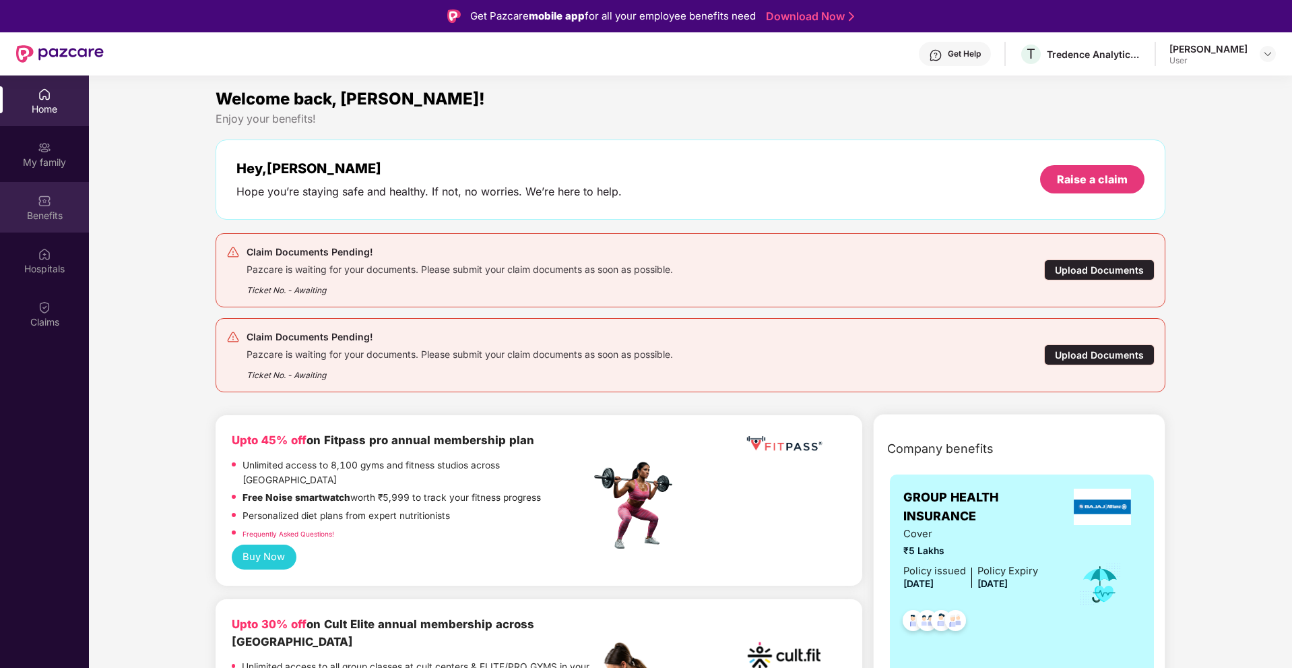
click at [46, 199] on img at bounding box center [44, 200] width 13 height 13
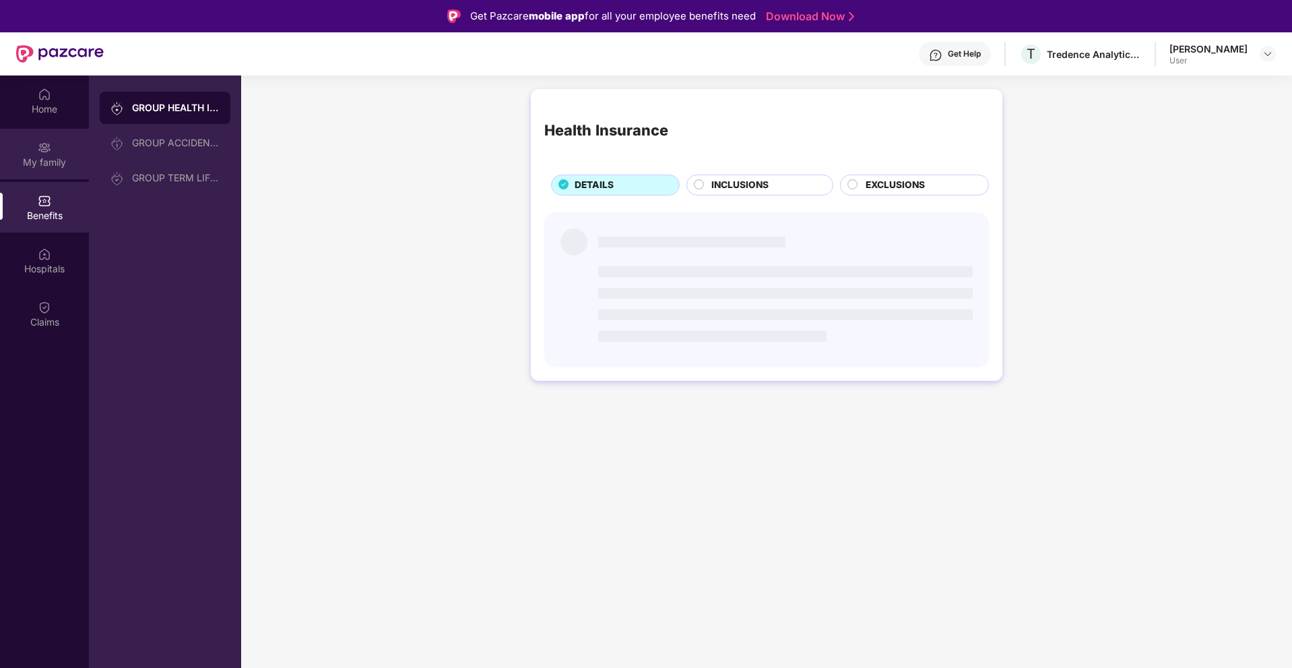
click at [44, 159] on div "My family" at bounding box center [44, 162] width 89 height 13
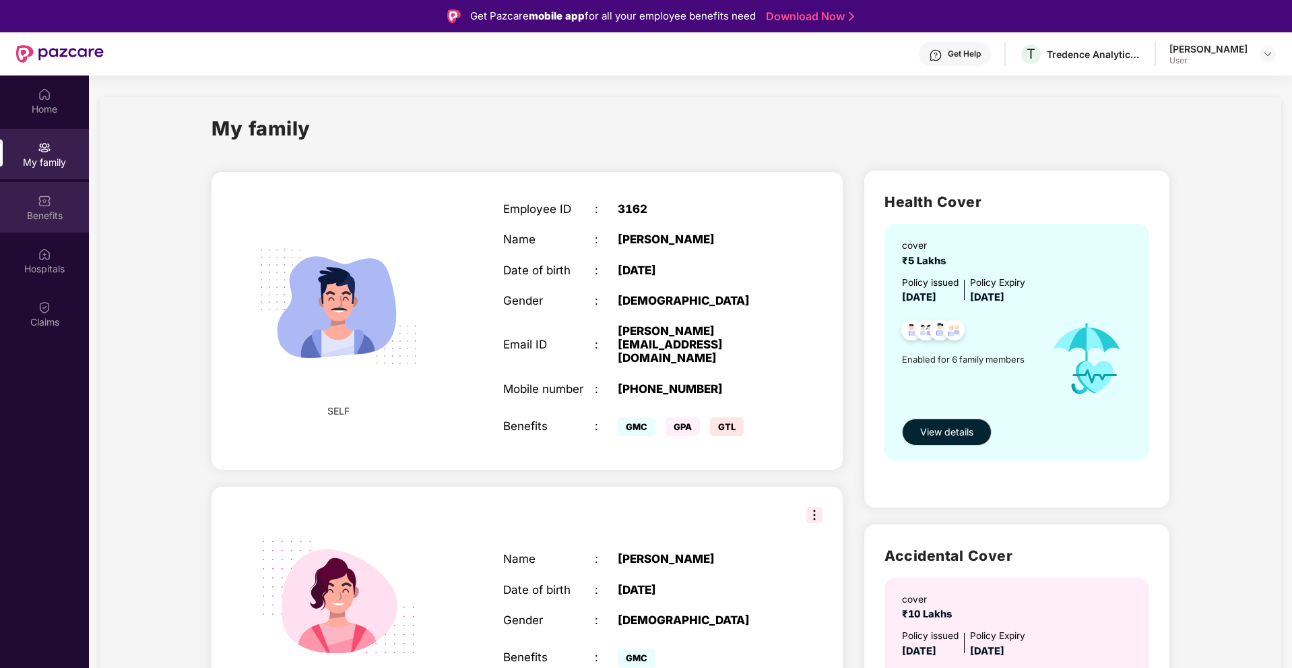
click at [46, 205] on img at bounding box center [44, 200] width 13 height 13
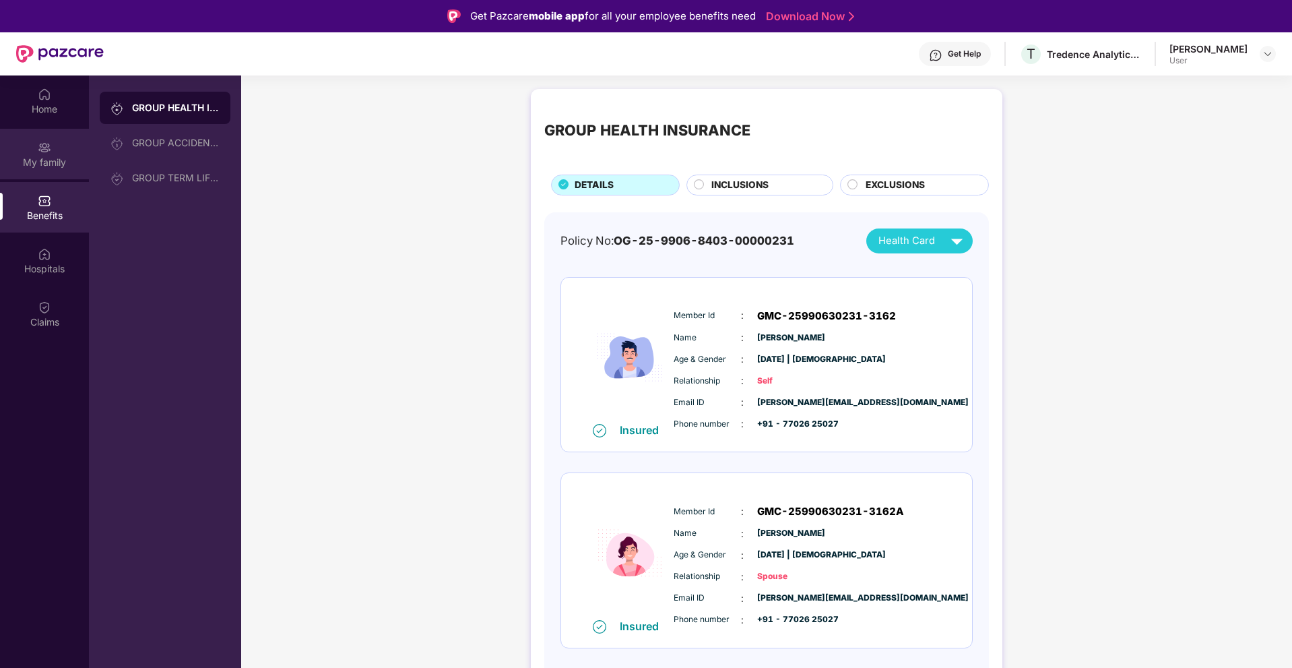
click at [53, 156] on div "My family" at bounding box center [44, 162] width 89 height 13
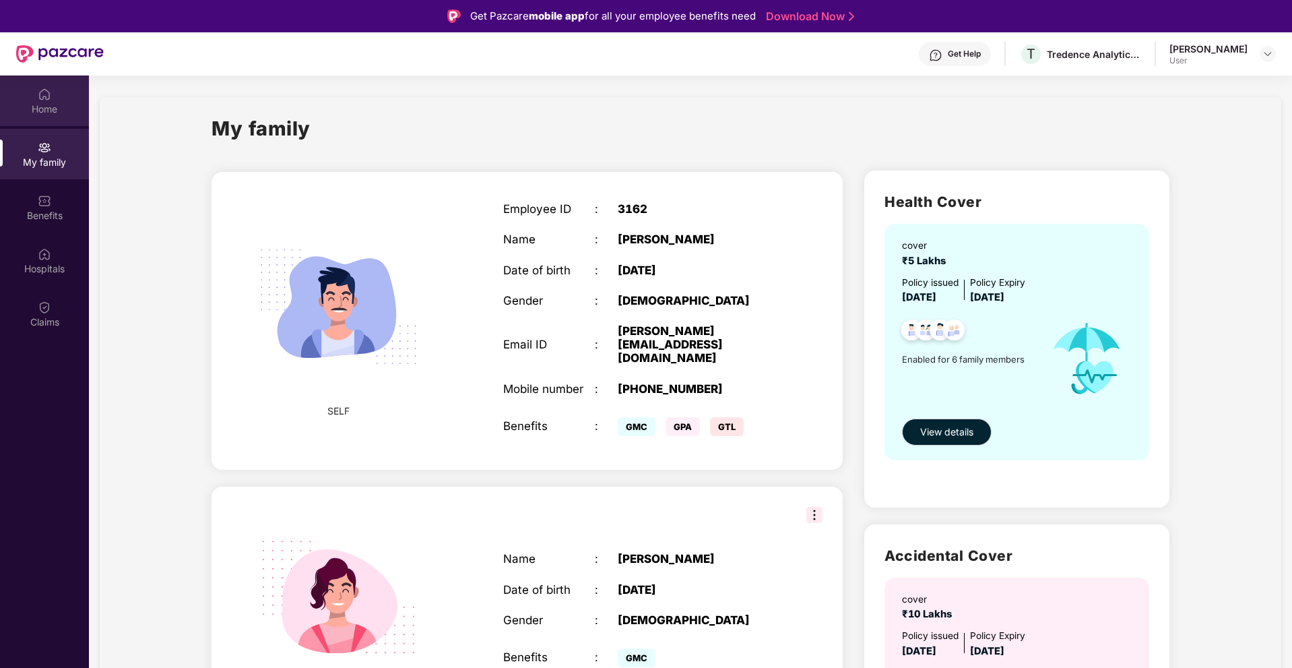
click at [28, 122] on div "Home" at bounding box center [44, 100] width 89 height 51
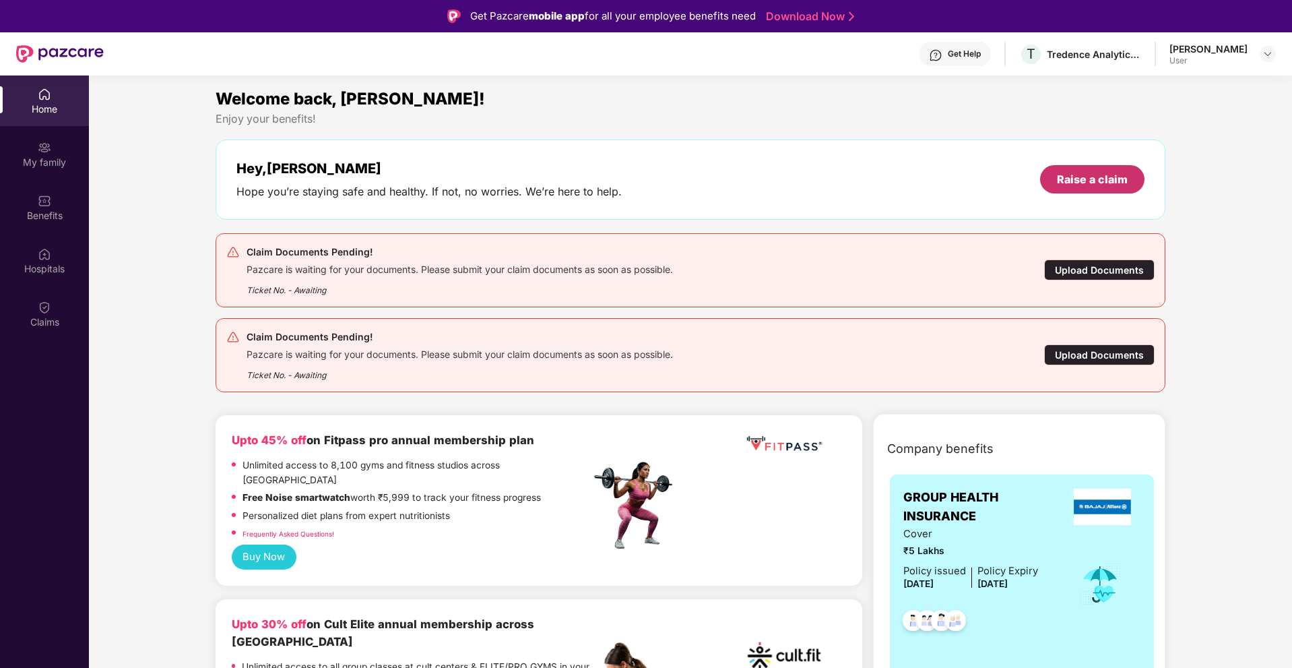
click at [1101, 179] on div "Raise a claim" at bounding box center [1092, 179] width 71 height 15
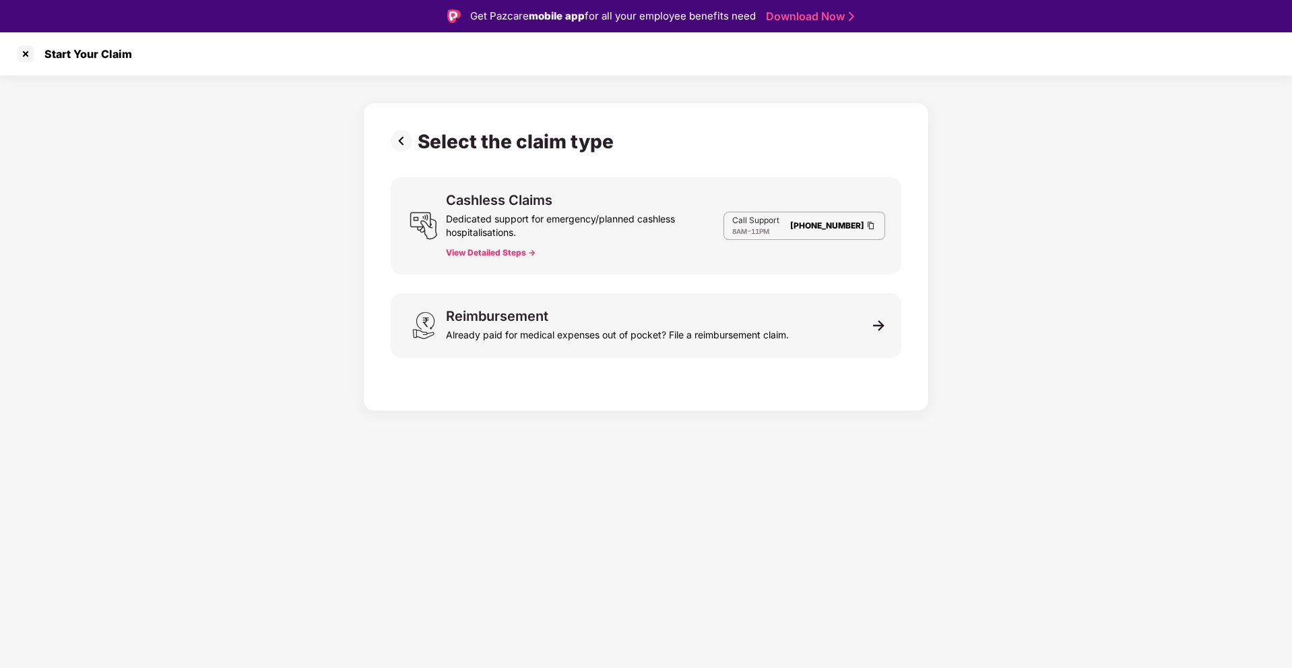
click at [224, 319] on div "Select the claim type Cashless Claims Dedicated support for emergency/planned c…" at bounding box center [646, 242] width 1292 height 335
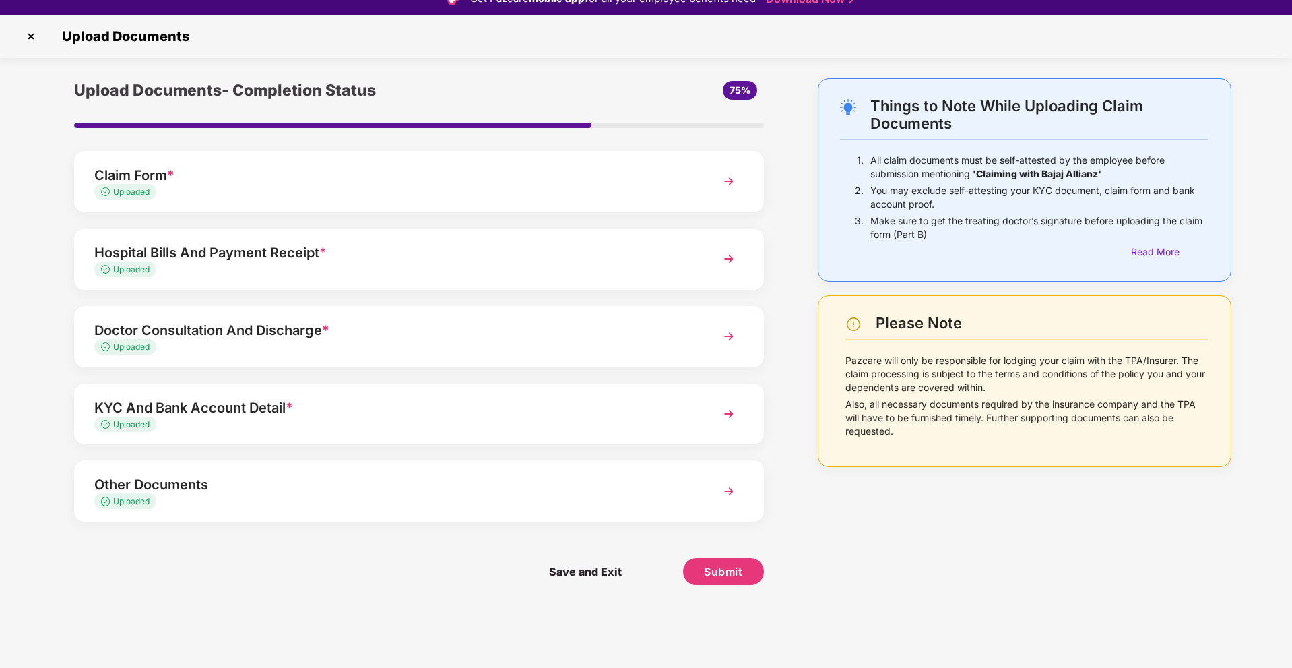
scroll to position [32, 0]
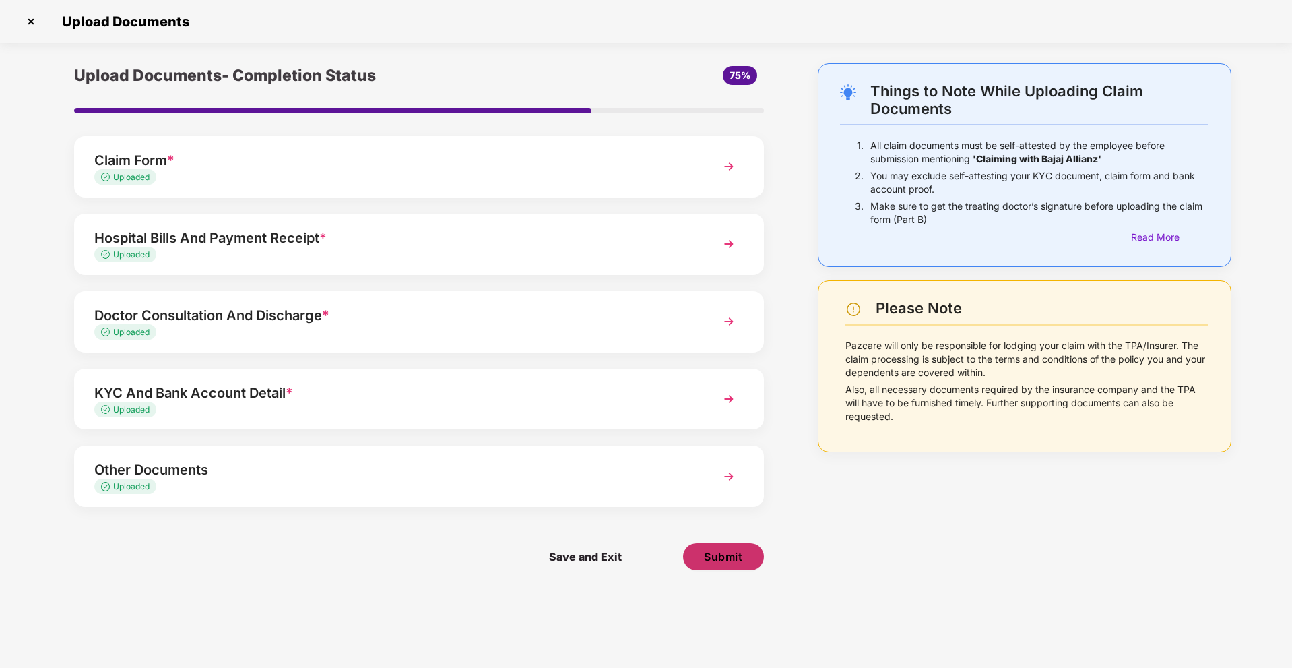
click at [727, 557] on span "Submit" at bounding box center [723, 556] width 38 height 15
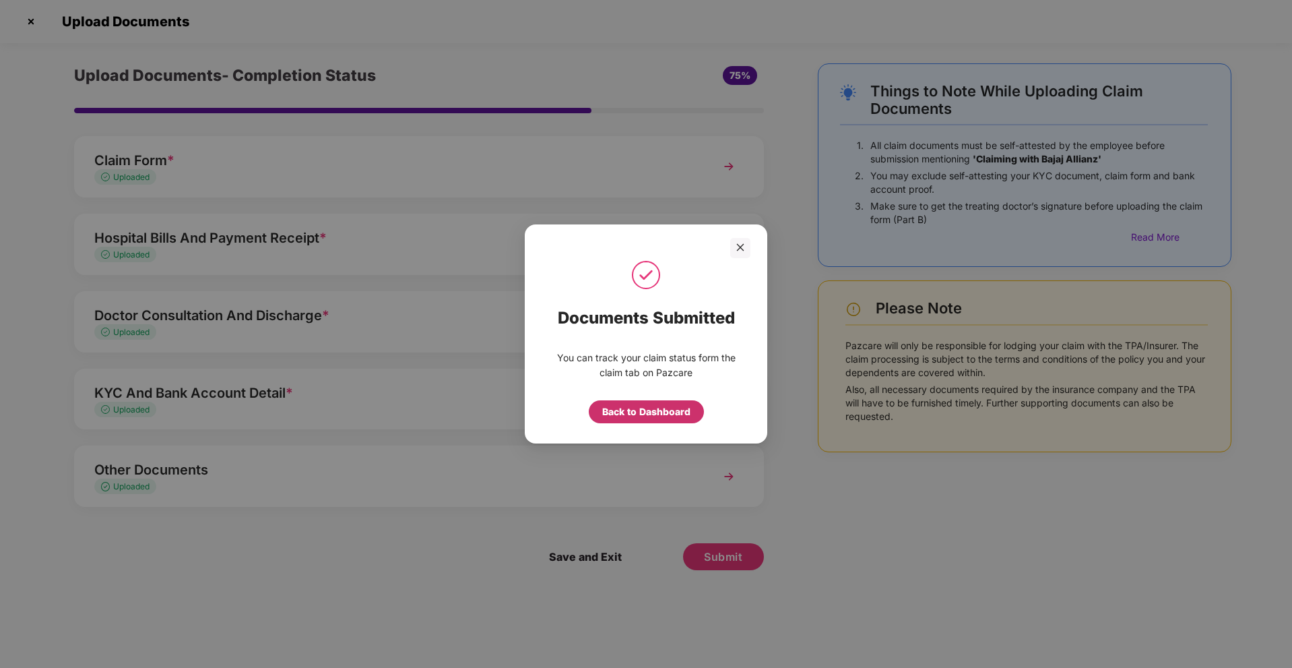
click at [653, 414] on div "Back to Dashboard" at bounding box center [646, 411] width 88 height 15
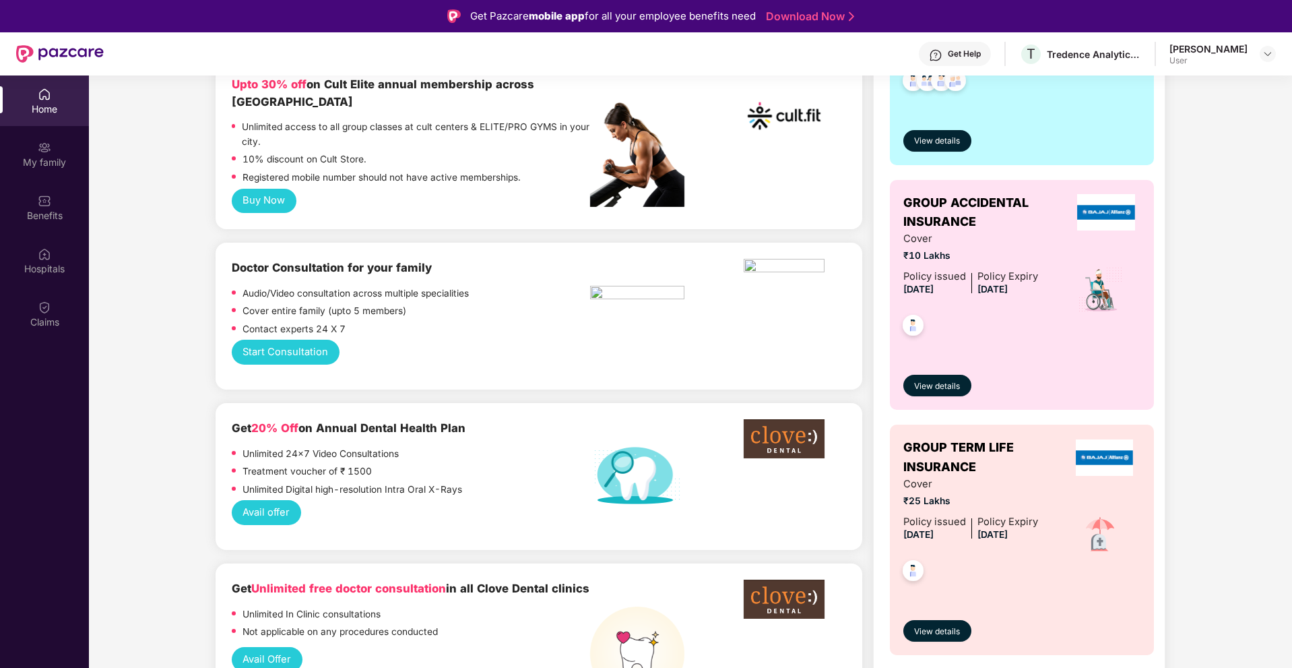
scroll to position [674, 0]
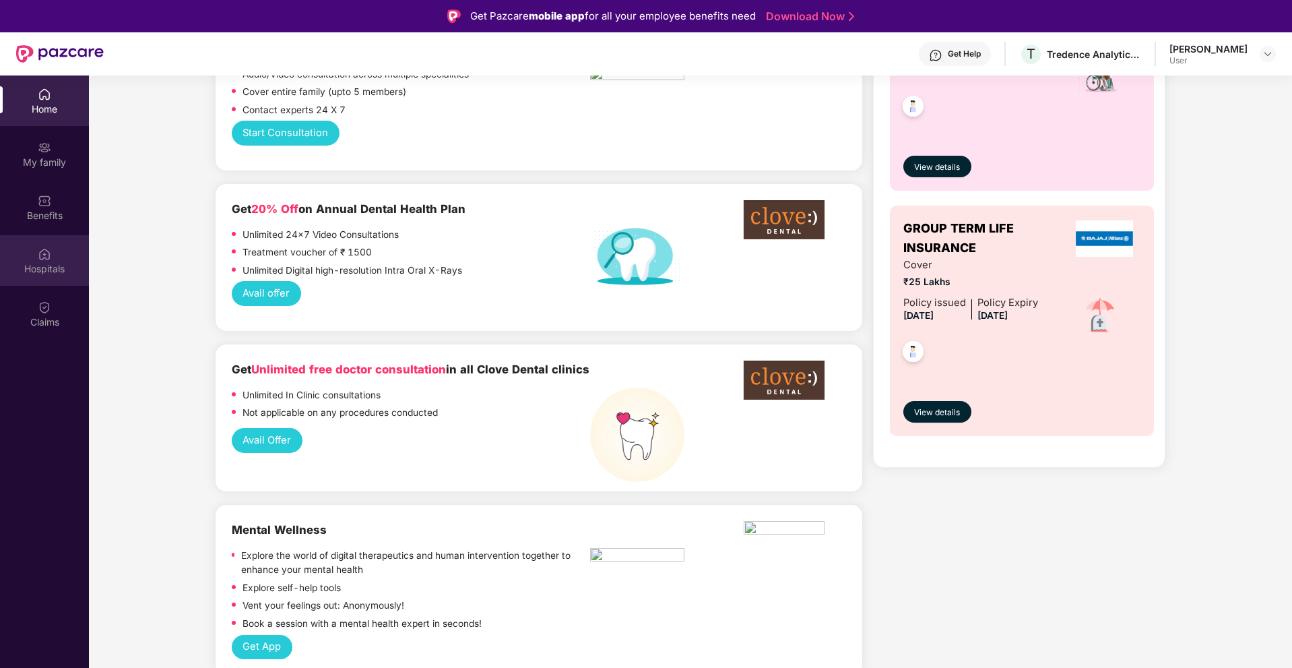
click at [43, 246] on div at bounding box center [44, 252] width 13 height 13
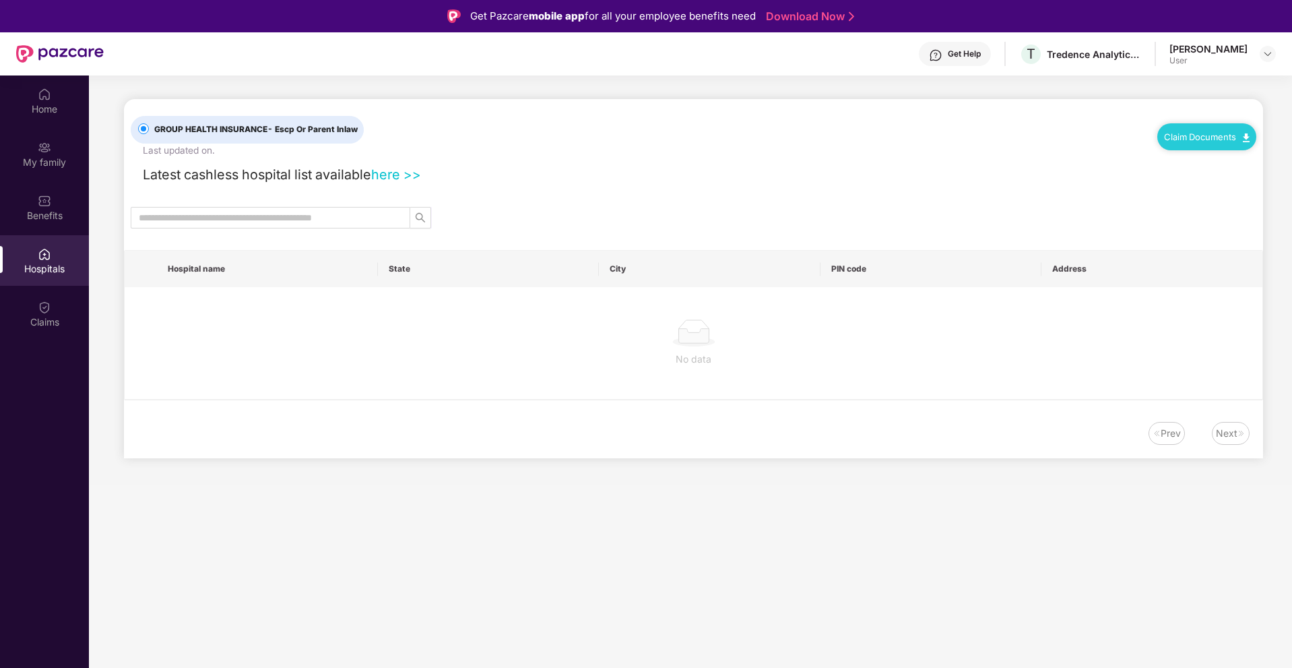
click at [44, 283] on div "Hospitals" at bounding box center [44, 260] width 89 height 51
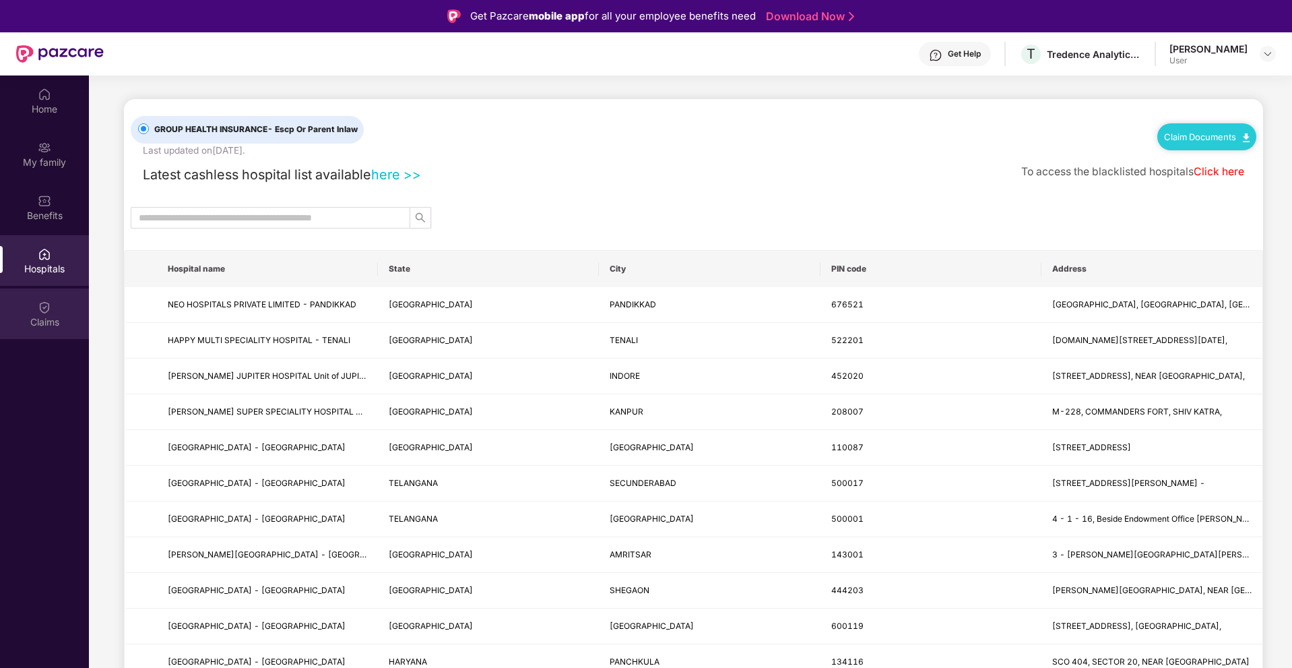
click at [53, 321] on div "Claims" at bounding box center [44, 321] width 89 height 13
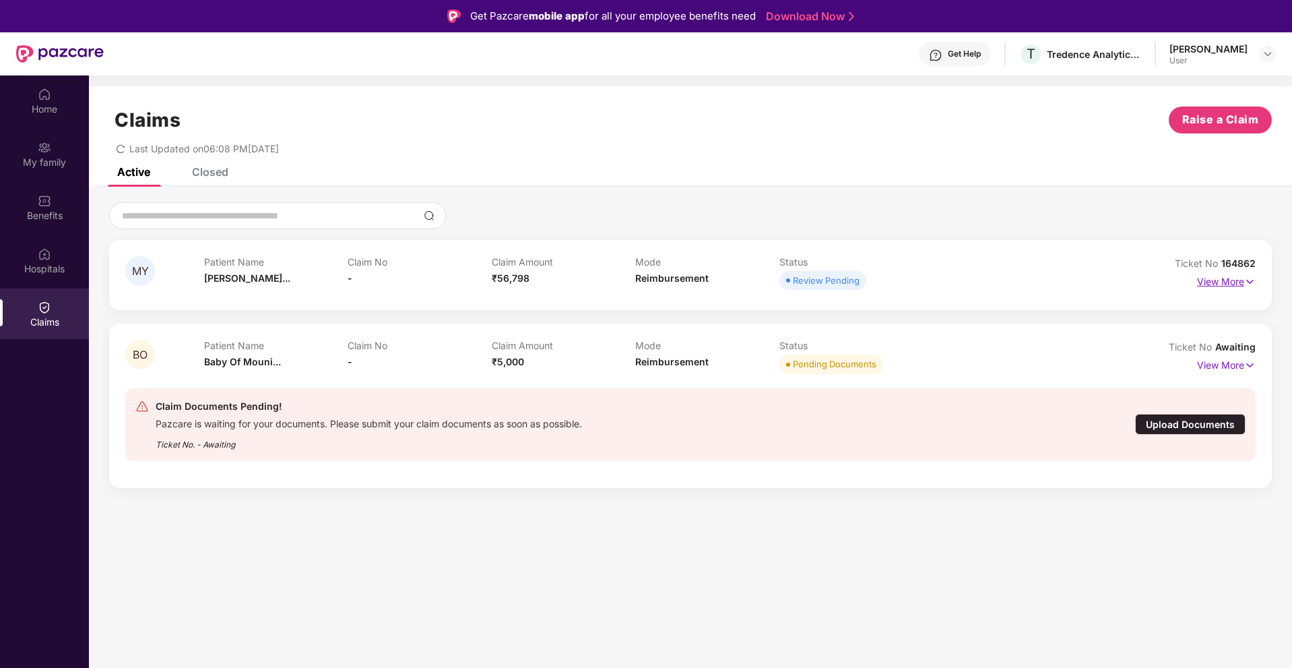
click at [1242, 280] on p "View More" at bounding box center [1226, 280] width 59 height 18
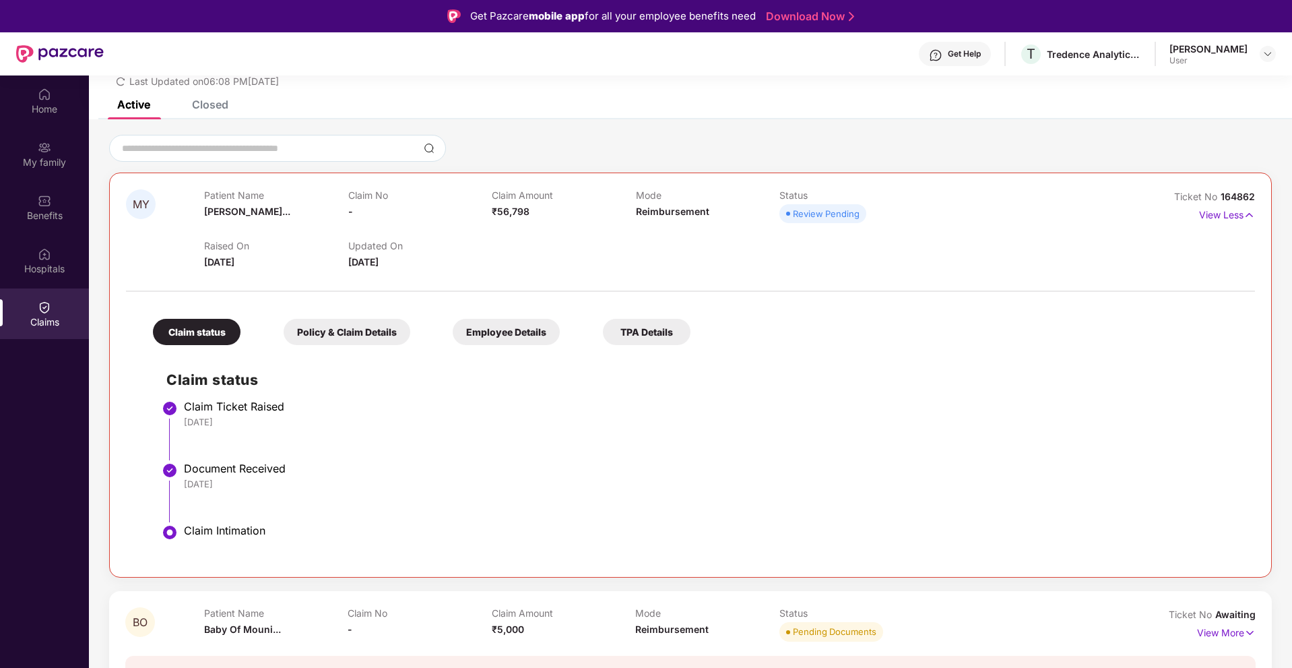
scroll to position [93, 0]
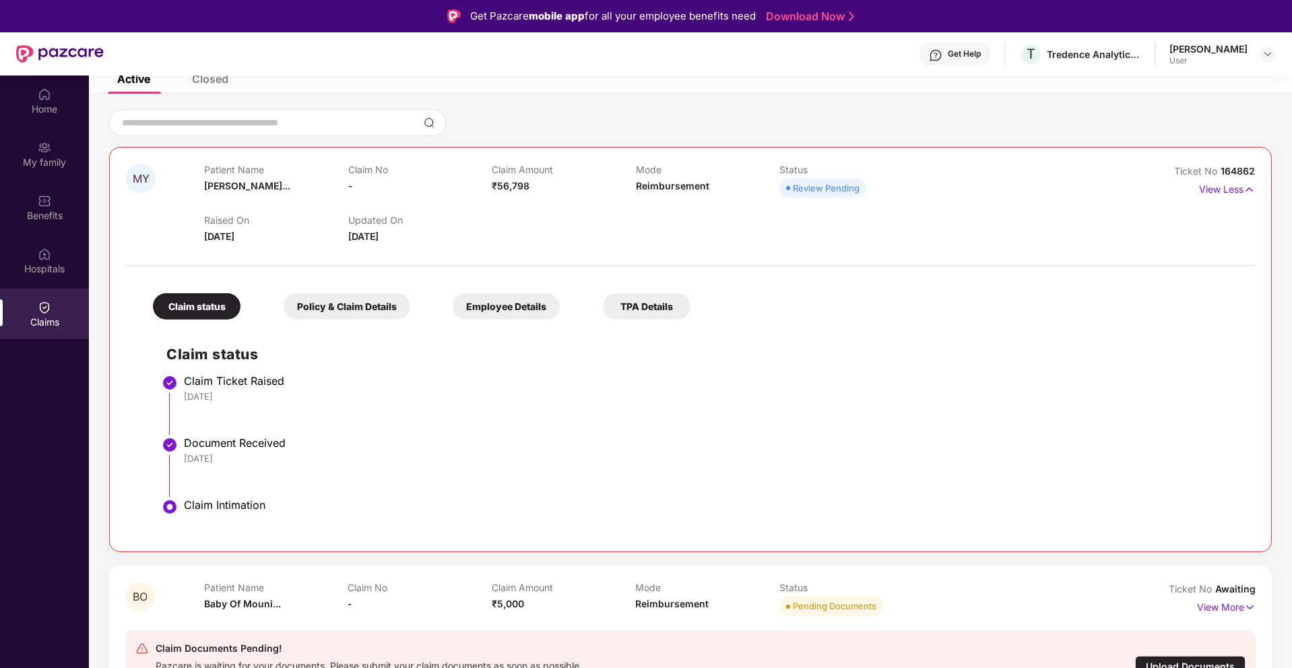
drag, startPoint x: 394, startPoint y: 295, endPoint x: 392, endPoint y: 302, distance: 7.0
click at [394, 297] on div "Policy & Claim Details" at bounding box center [347, 306] width 127 height 26
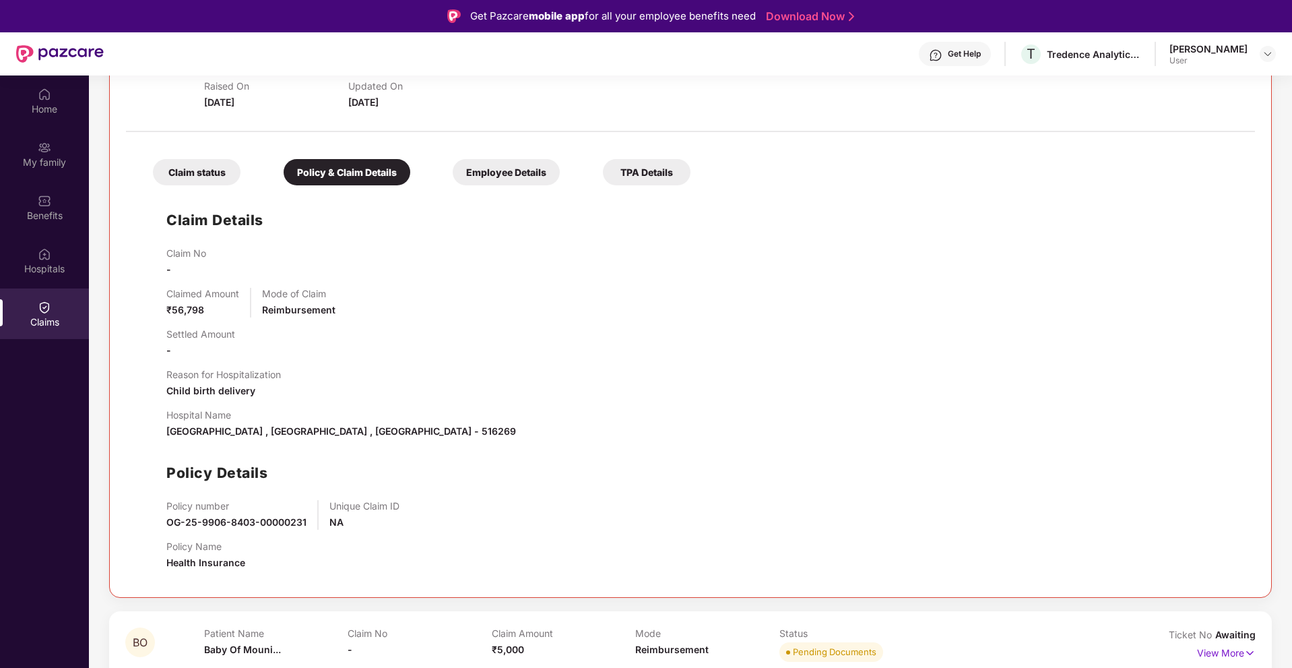
scroll to position [228, 0]
click at [503, 188] on div "Claim status Policy & Claim Details Employee Details TPA Details Claim Details …" at bounding box center [690, 359] width 1129 height 442
click at [503, 160] on div "Employee Details" at bounding box center [506, 171] width 107 height 26
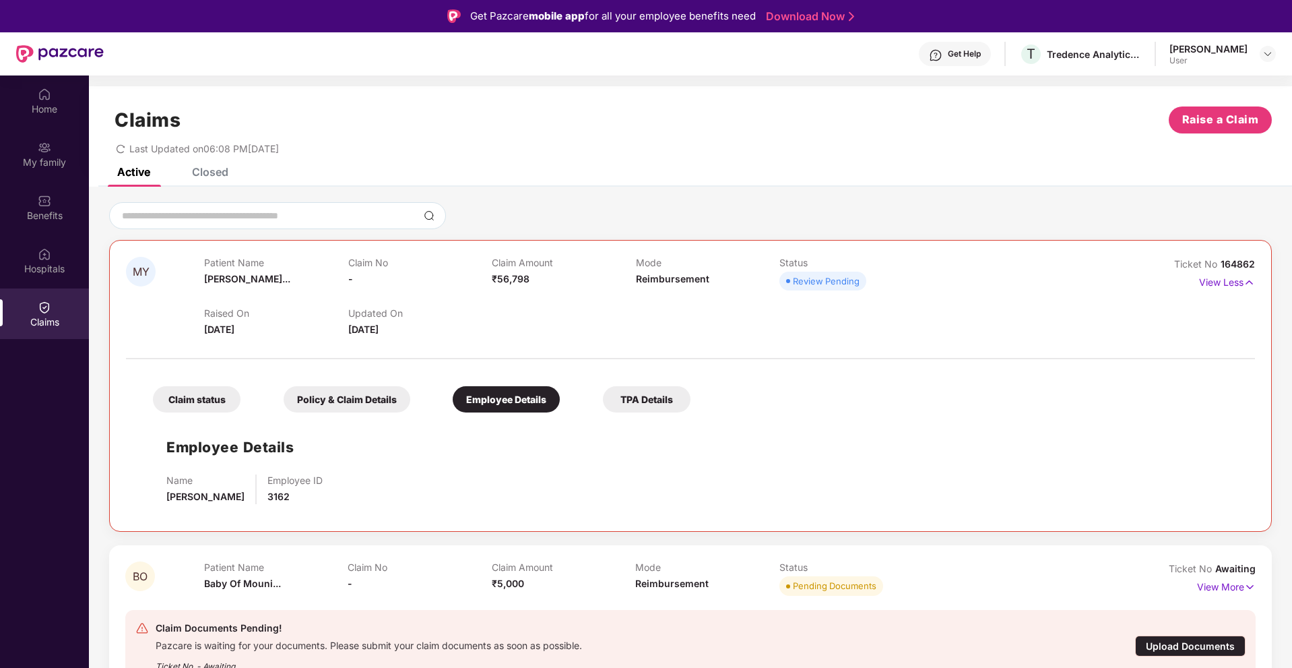
click at [630, 397] on div "TPA Details" at bounding box center [647, 399] width 88 height 26
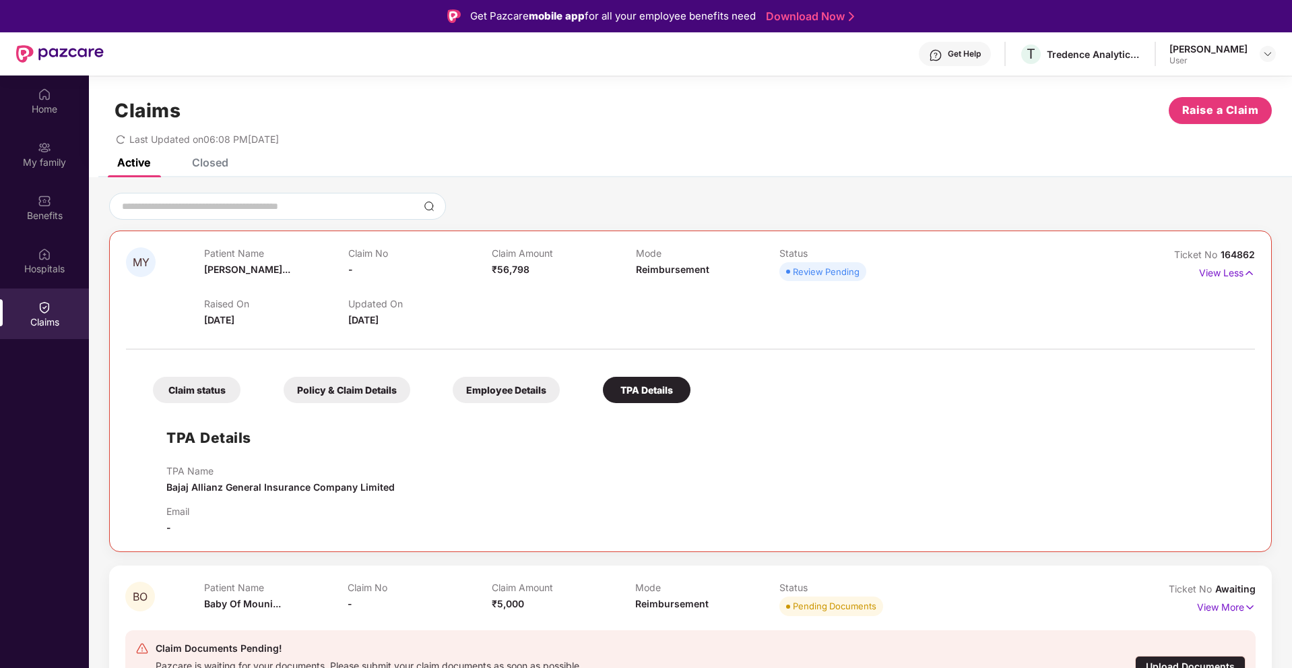
scroll to position [75, 0]
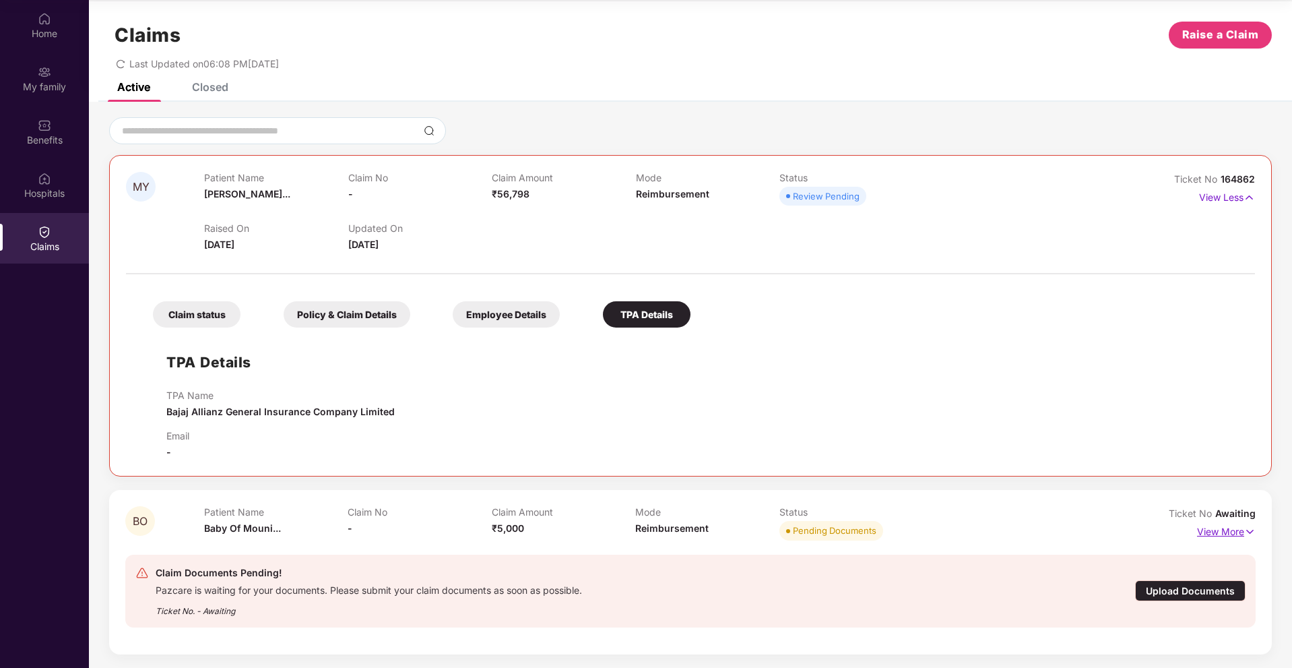
click at [1212, 539] on p "View More" at bounding box center [1226, 530] width 59 height 18
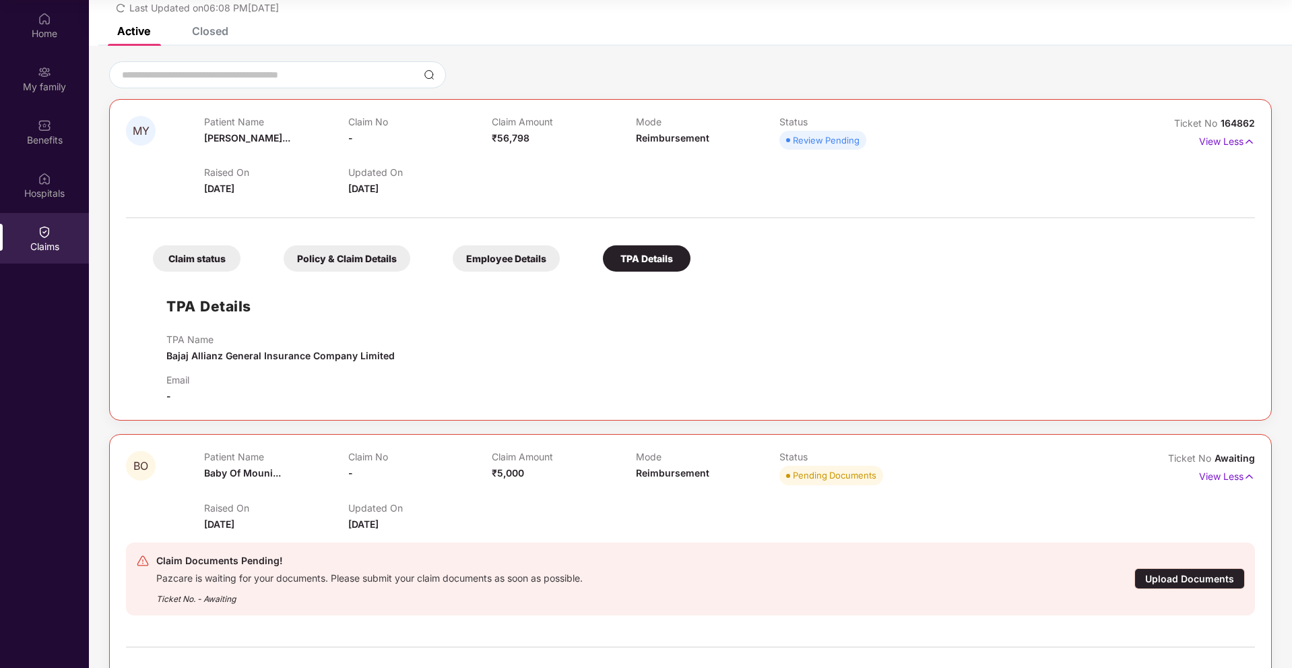
scroll to position [215, 0]
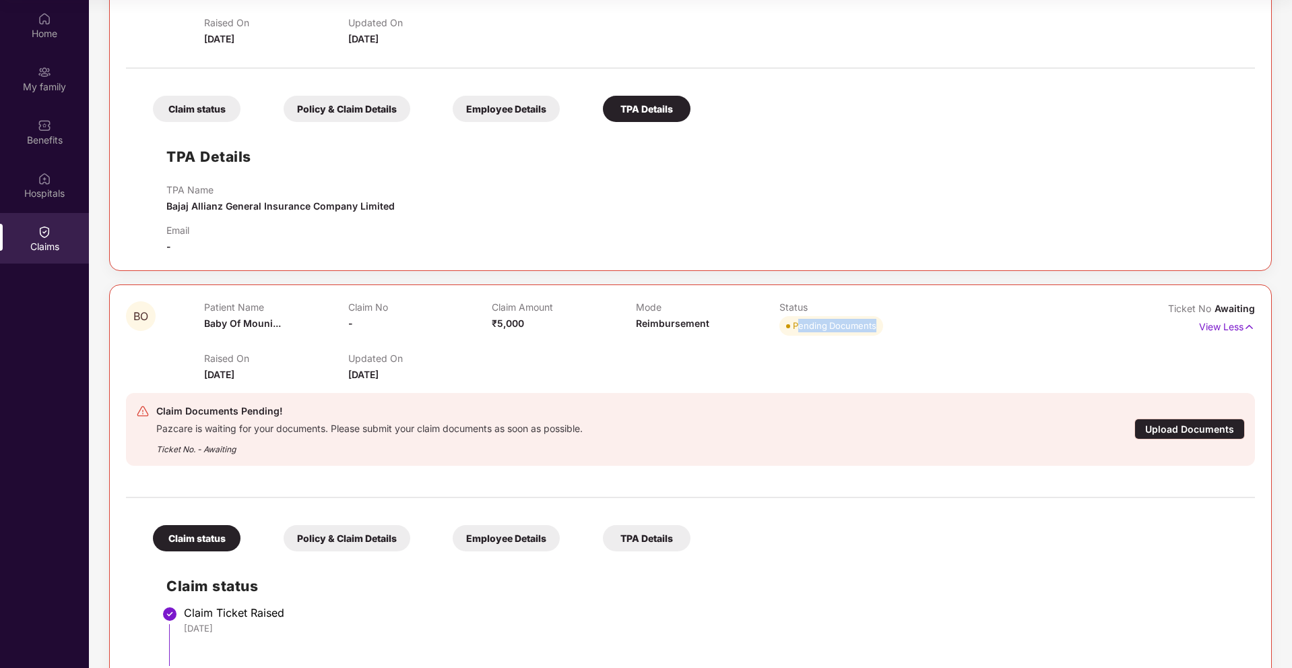
drag, startPoint x: 799, startPoint y: 328, endPoint x: 893, endPoint y: 323, distance: 93.7
click at [893, 323] on div "Pending Documents" at bounding box center [850, 325] width 143 height 19
click at [892, 379] on div "Raised On [DATE] Updated On [DATE]" at bounding box center [635, 360] width 862 height 43
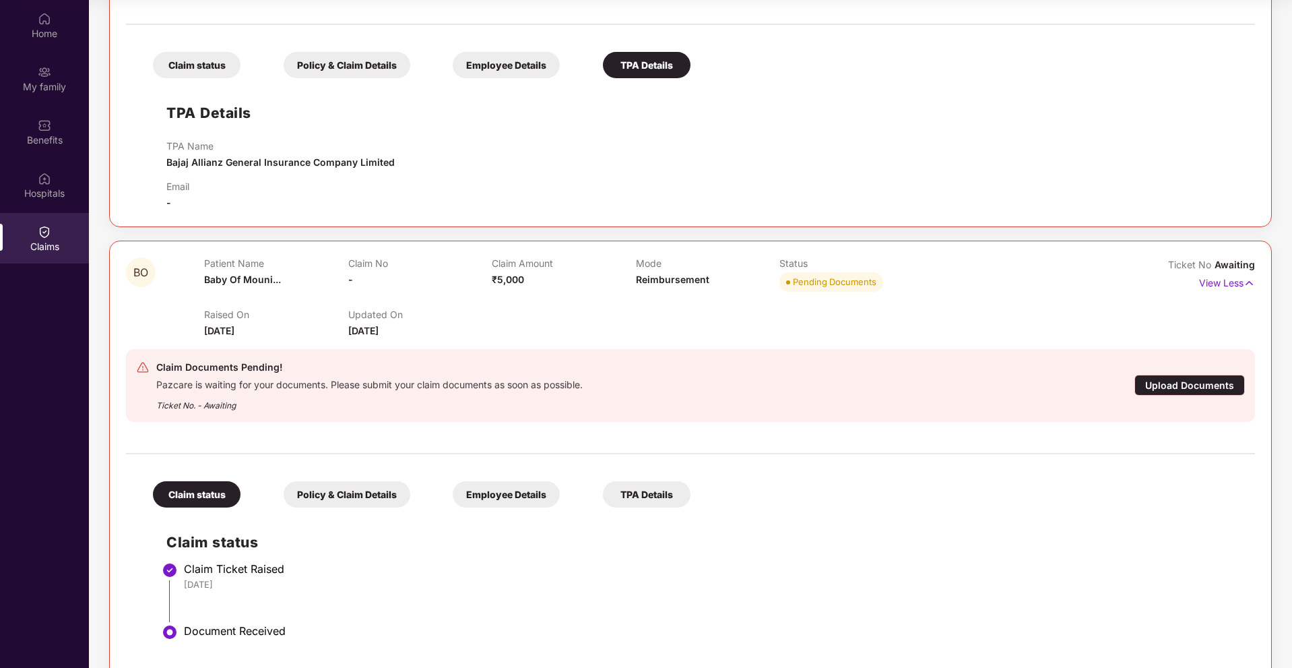
scroll to position [282, 0]
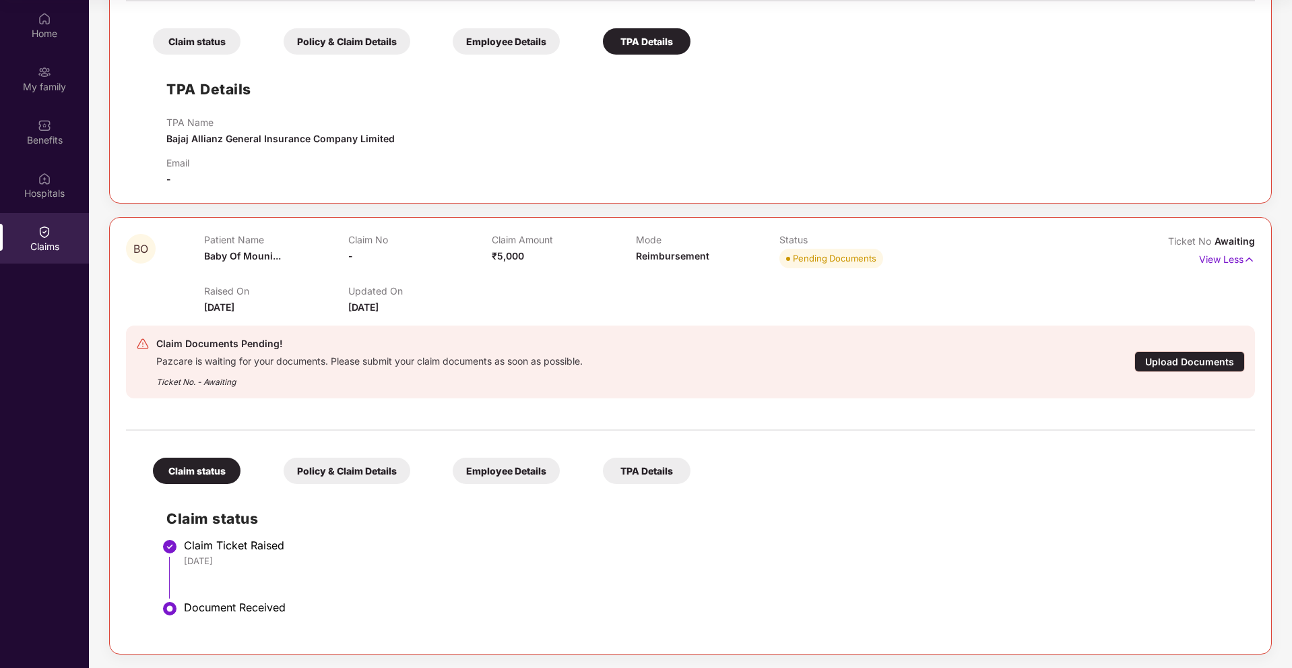
click at [1187, 356] on div "Upload Documents" at bounding box center [1189, 361] width 110 height 21
